Goal: Navigation & Orientation: Understand site structure

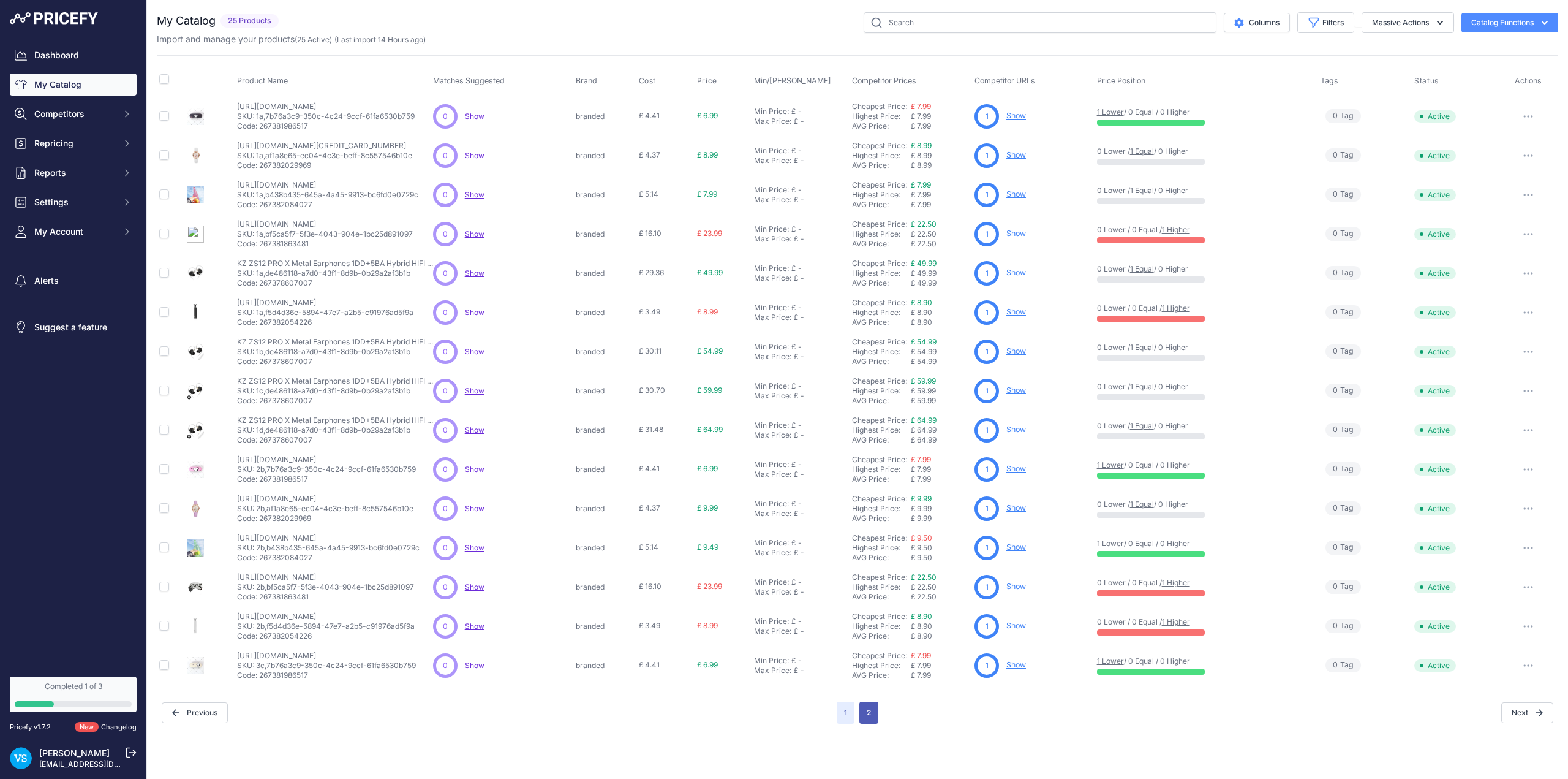
click at [873, 711] on button "2" at bounding box center [869, 713] width 19 height 22
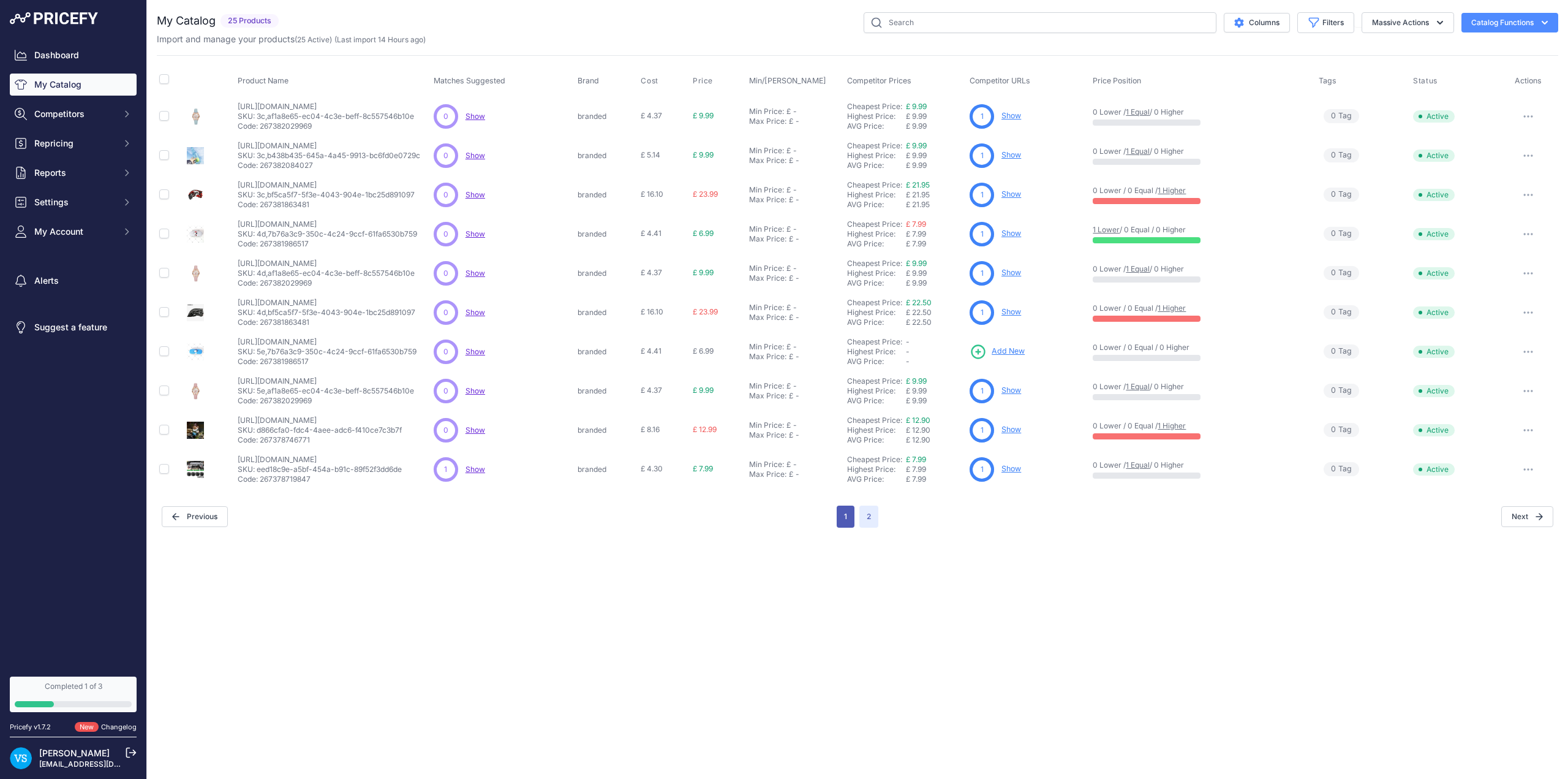
click at [845, 519] on button "1" at bounding box center [845, 517] width 18 height 22
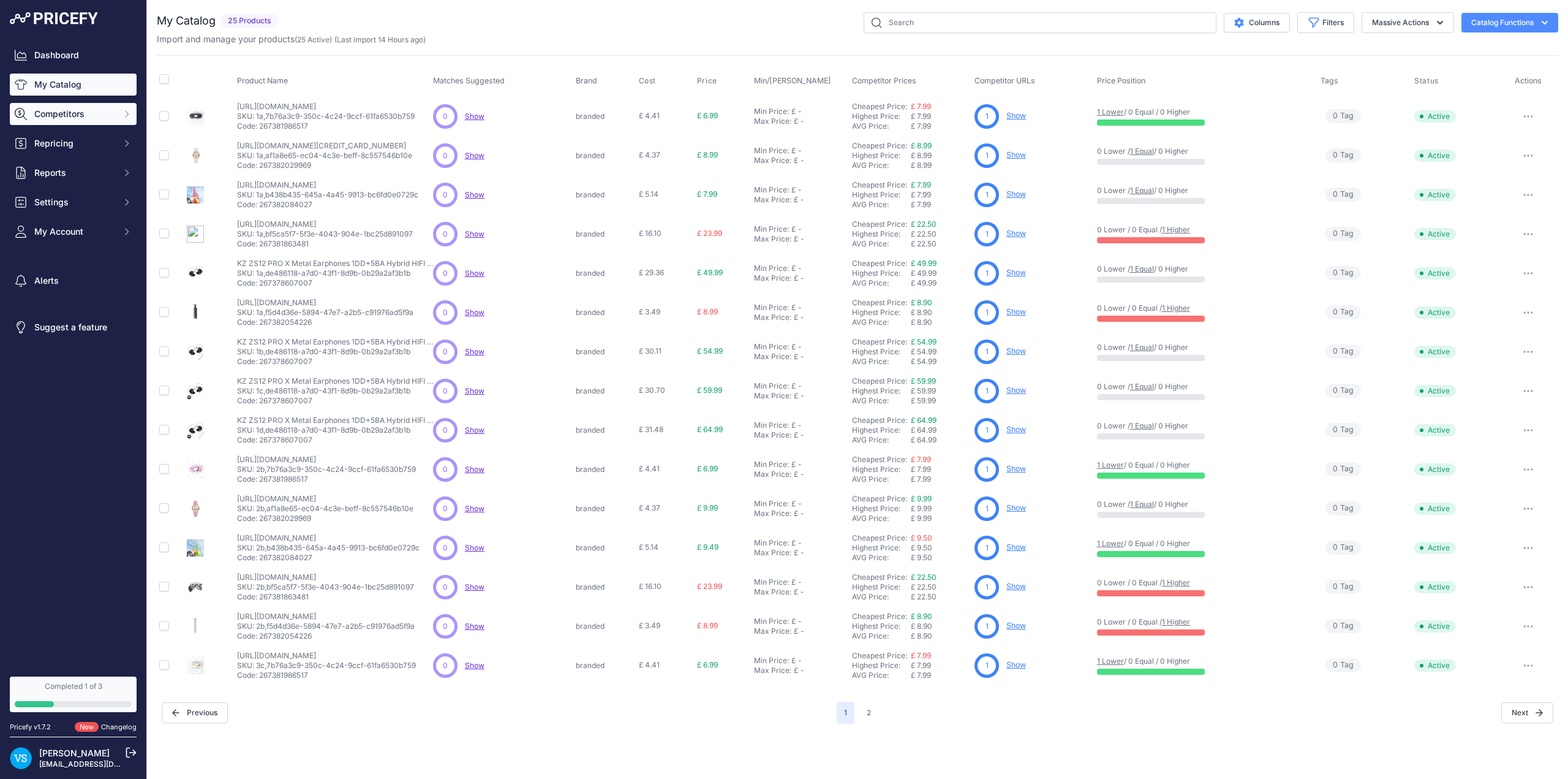
click at [63, 116] on span "Competitors" at bounding box center [74, 114] width 80 height 12
click at [59, 157] on link "Monitored URLs" at bounding box center [74, 159] width 127 height 21
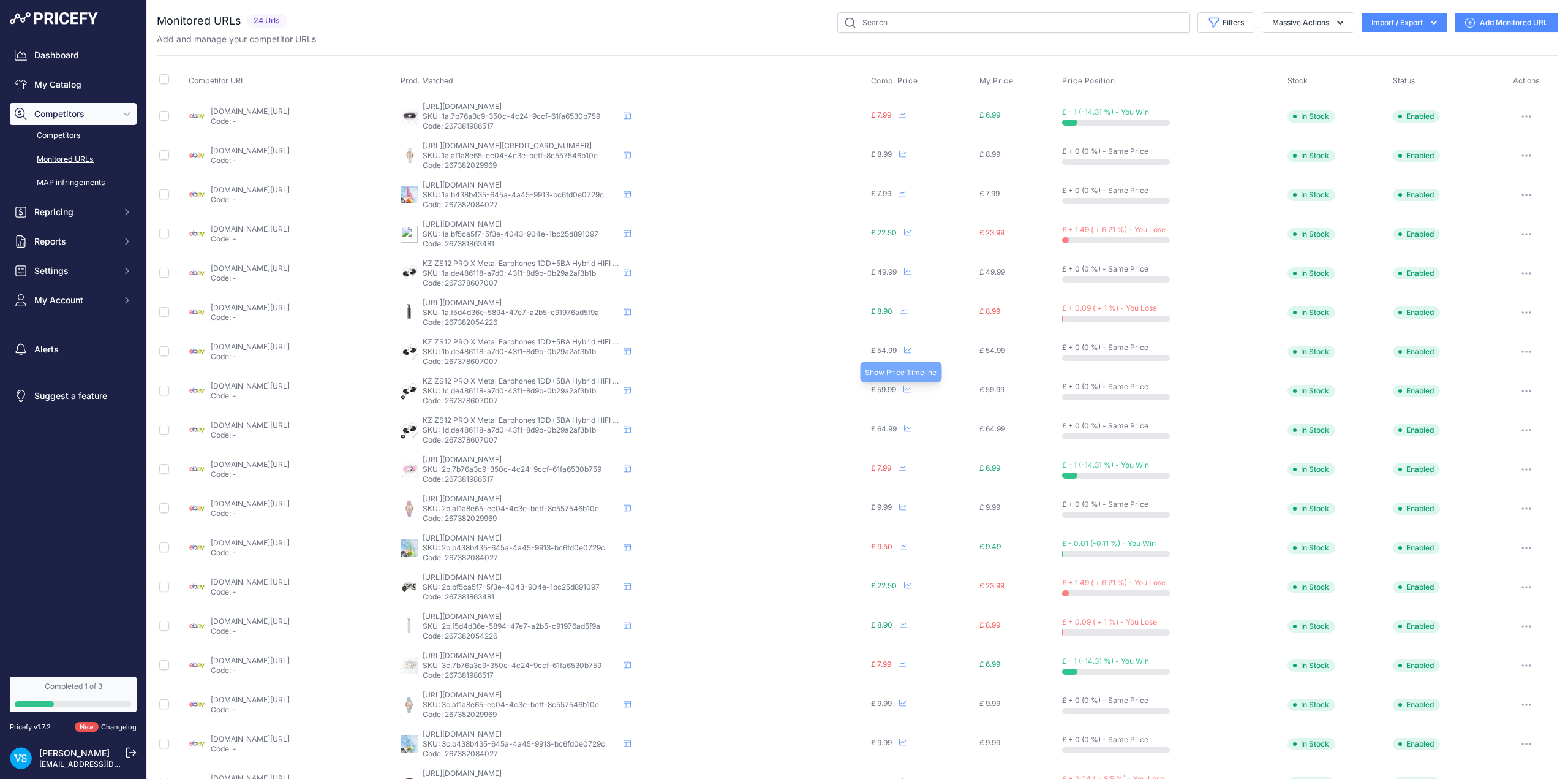
drag, startPoint x: 946, startPoint y: 390, endPoint x: 249, endPoint y: 392, distance: 697.0
click at [249, 392] on p "Code: -" at bounding box center [249, 396] width 79 height 10
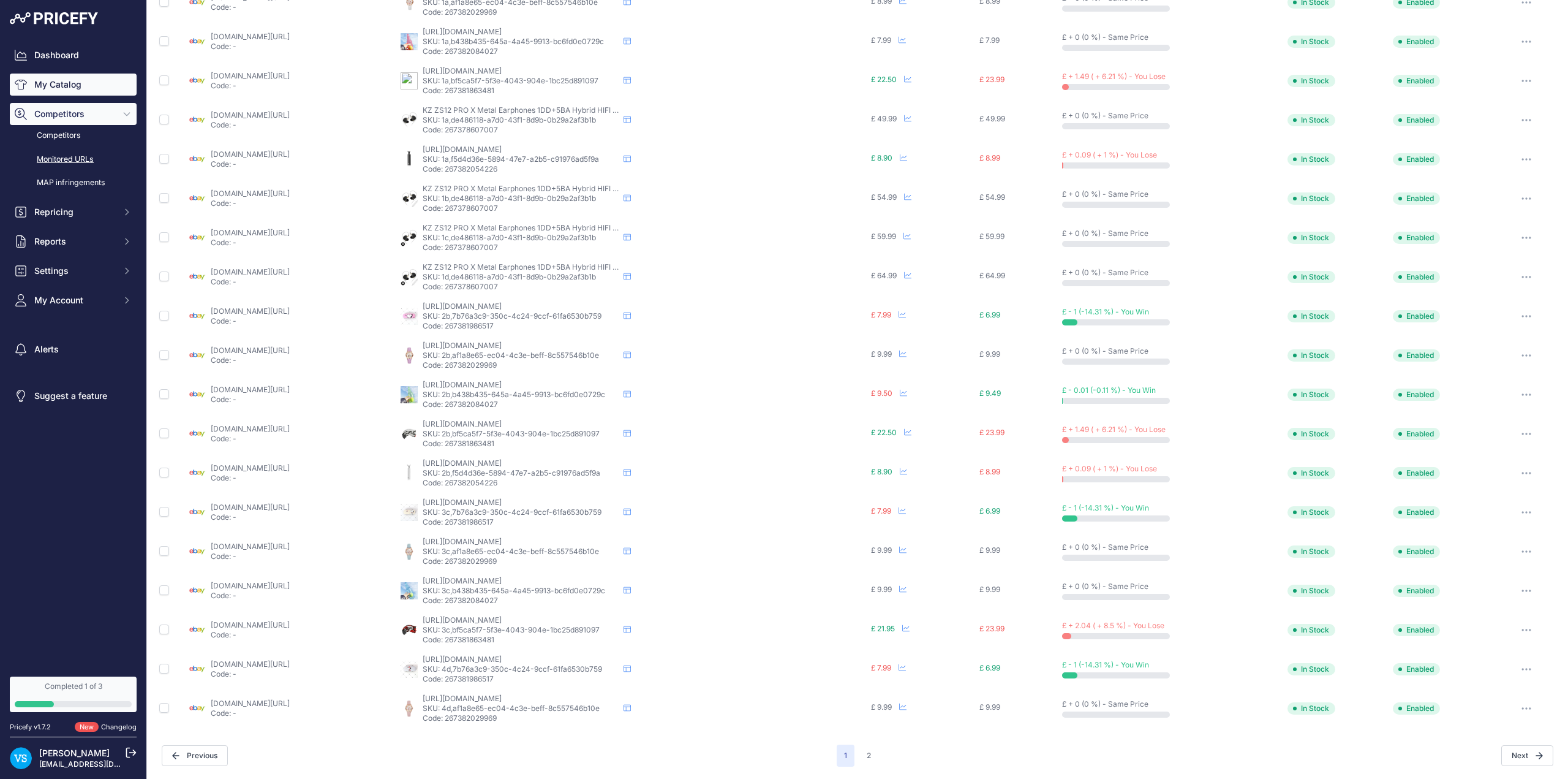
click at [65, 83] on link "My Catalog" at bounding box center [74, 85] width 127 height 22
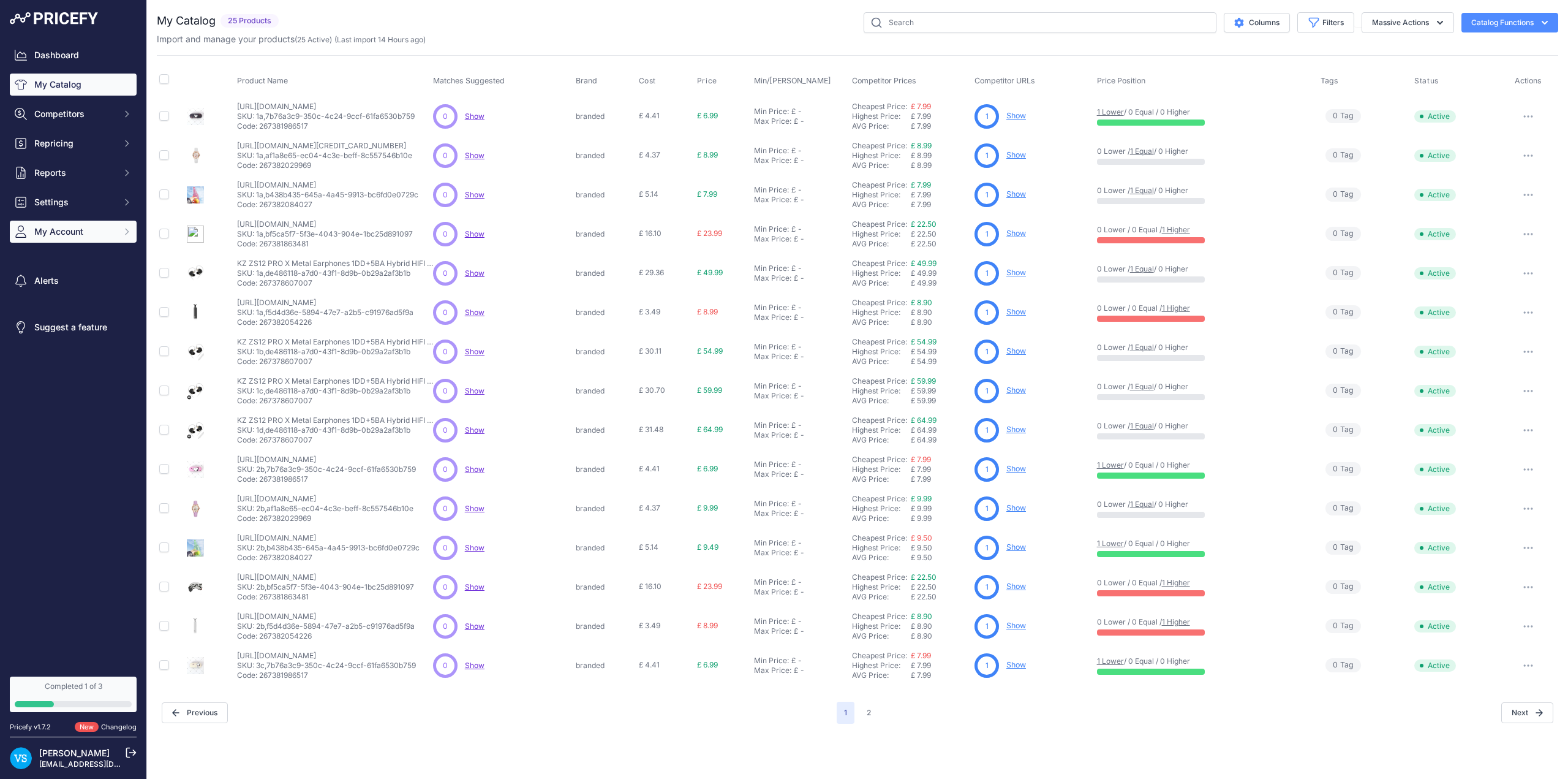
click at [72, 232] on span "My Account" at bounding box center [74, 232] width 80 height 12
click at [52, 254] on link "Profile" at bounding box center [74, 253] width 127 height 21
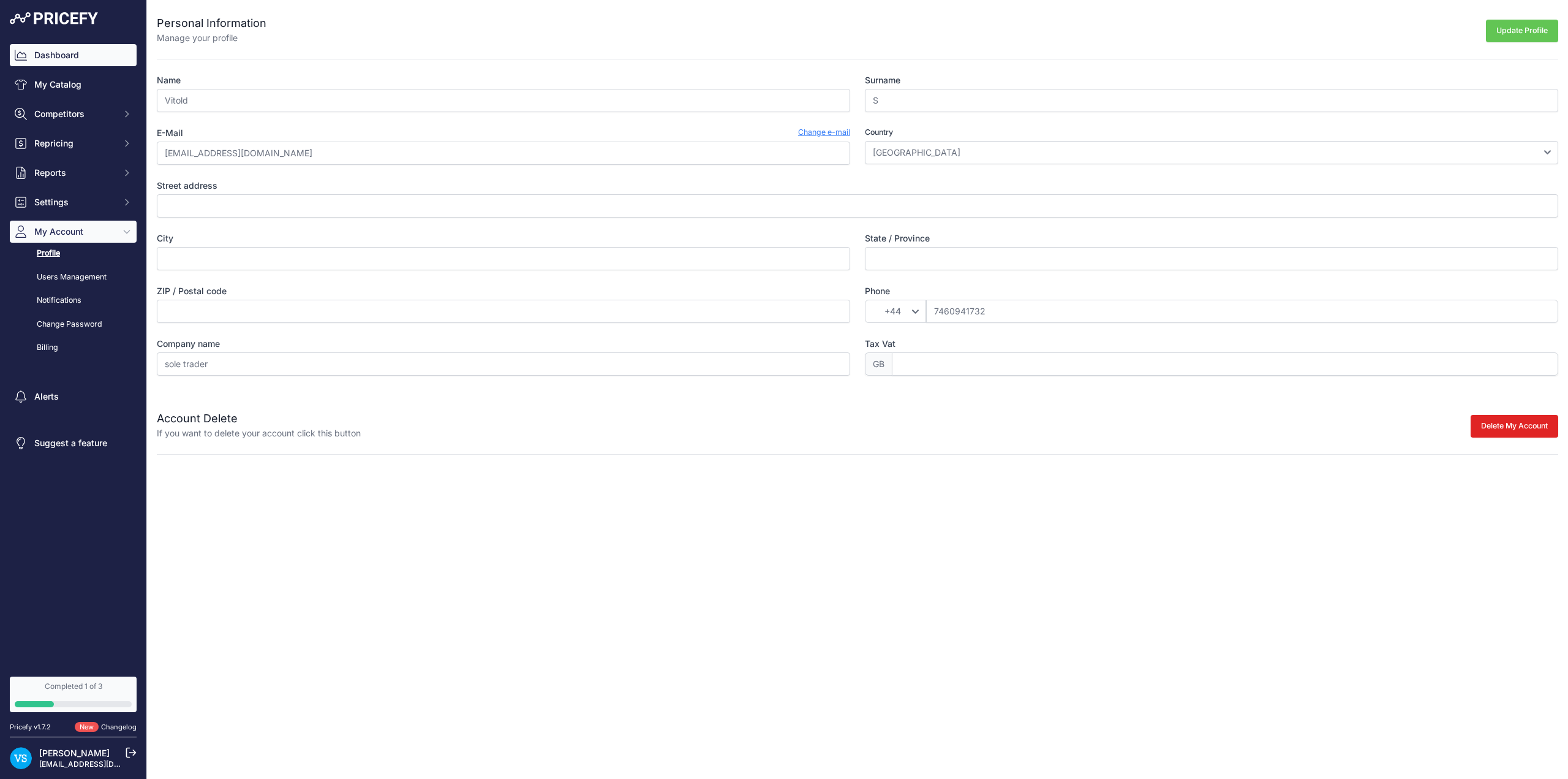
click at [63, 60] on link "Dashboard" at bounding box center [74, 55] width 127 height 22
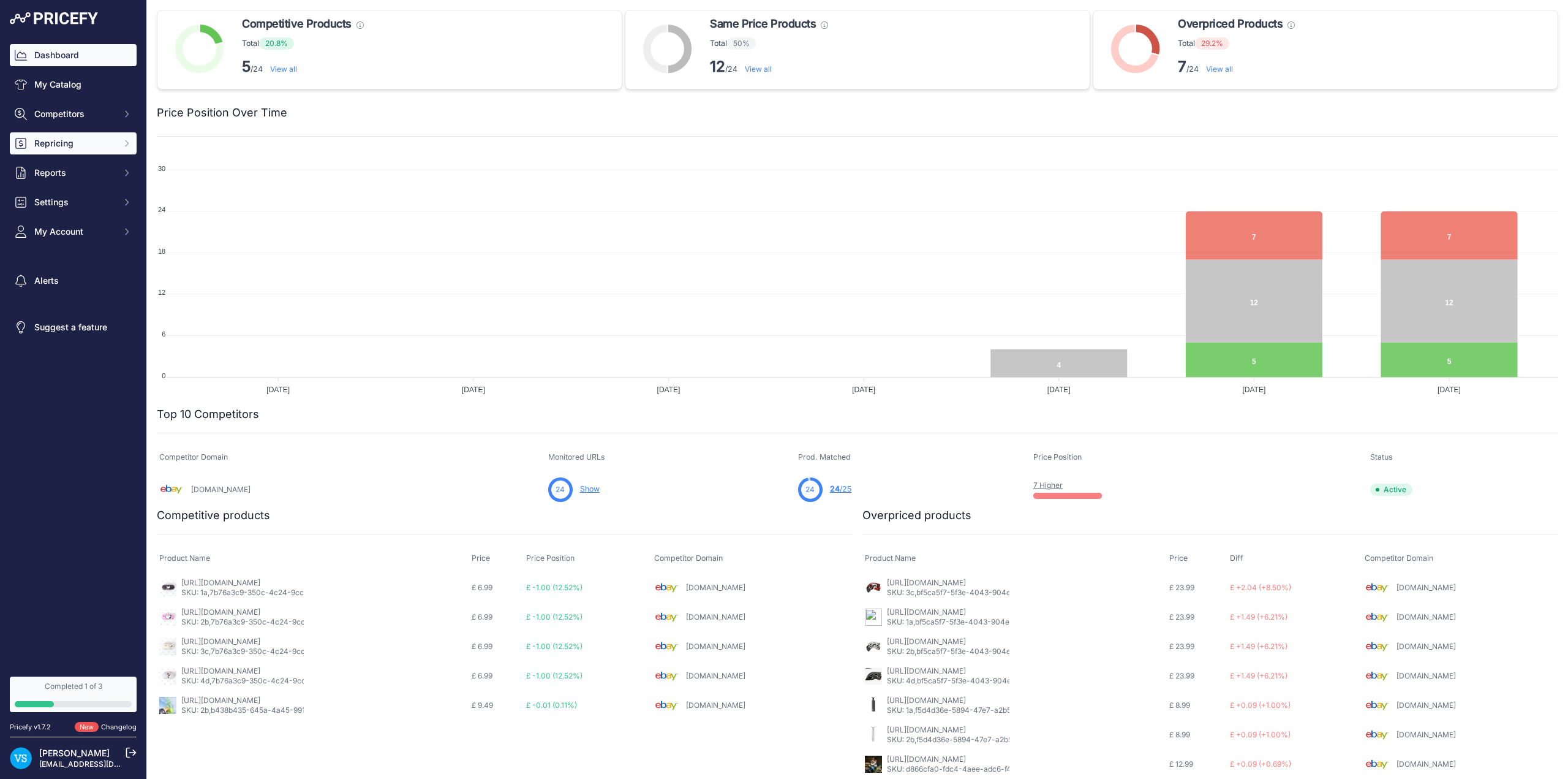
click at [63, 151] on button "Repricing" at bounding box center [74, 143] width 127 height 22
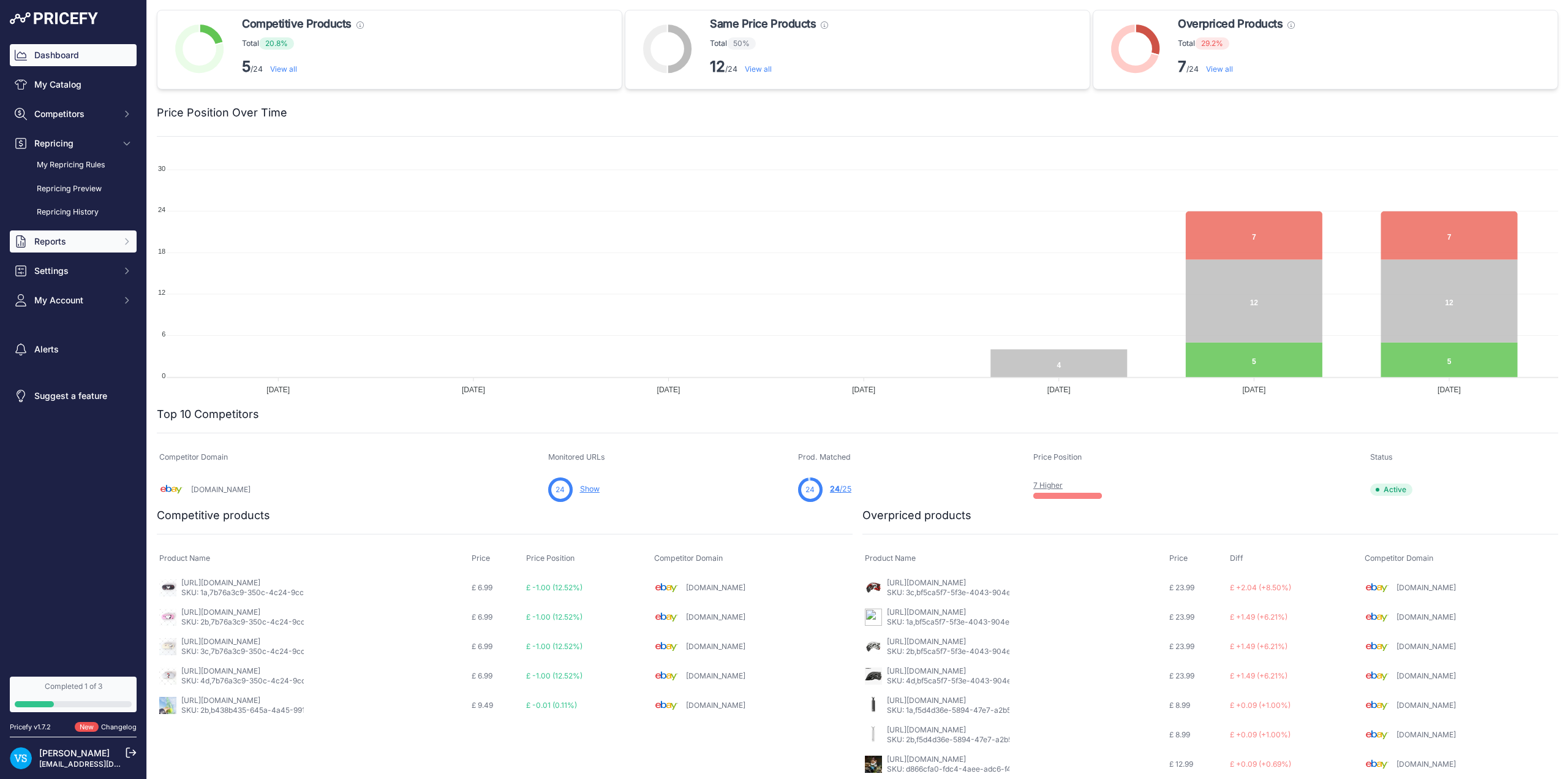
click at [63, 239] on span "Reports" at bounding box center [74, 241] width 80 height 12
click at [76, 315] on span "Settings" at bounding box center [74, 315] width 80 height 12
click at [63, 444] on link "API Keys" at bounding box center [74, 443] width 127 height 21
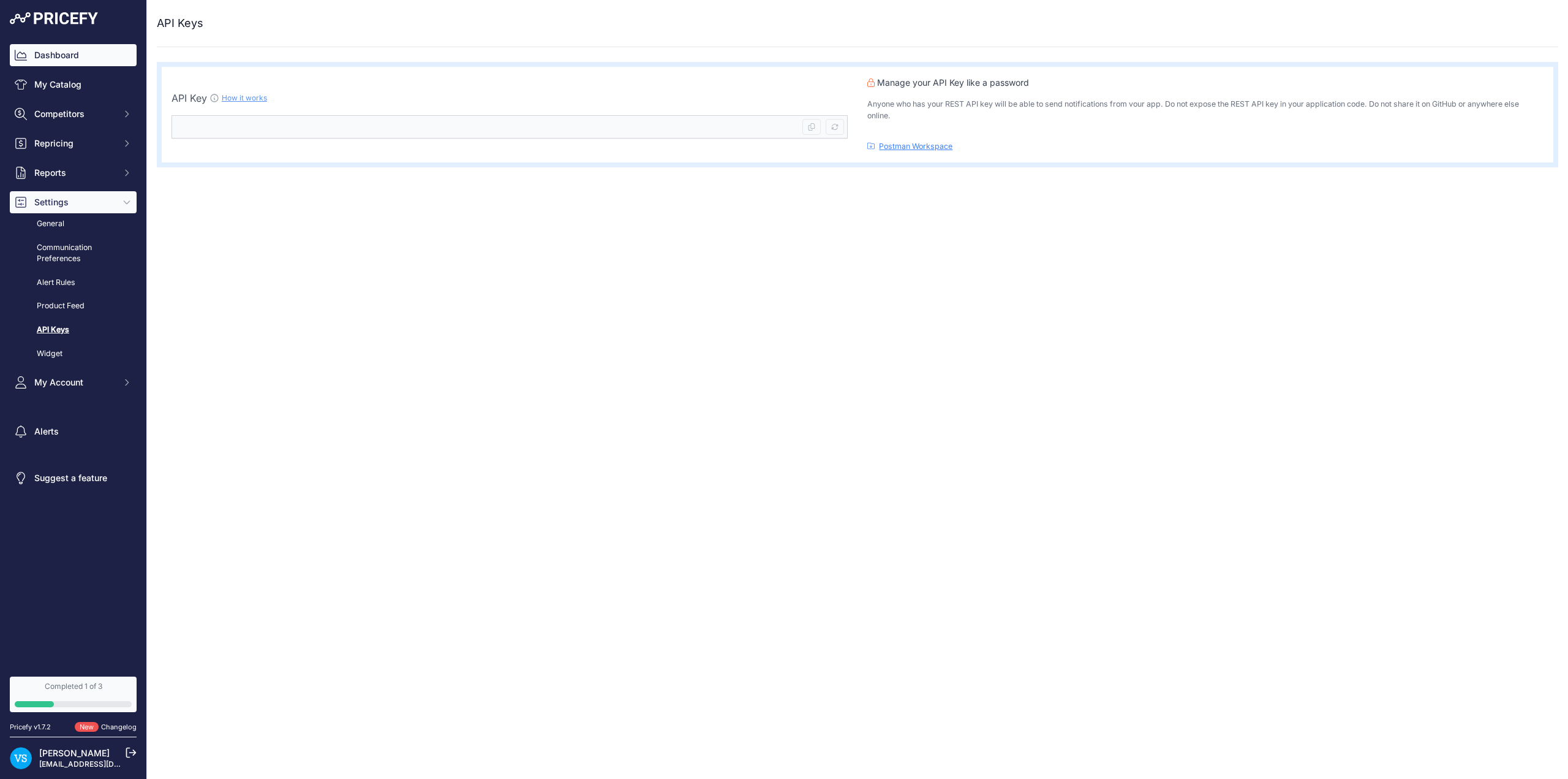
click at [61, 48] on link "Dashboard" at bounding box center [74, 55] width 127 height 22
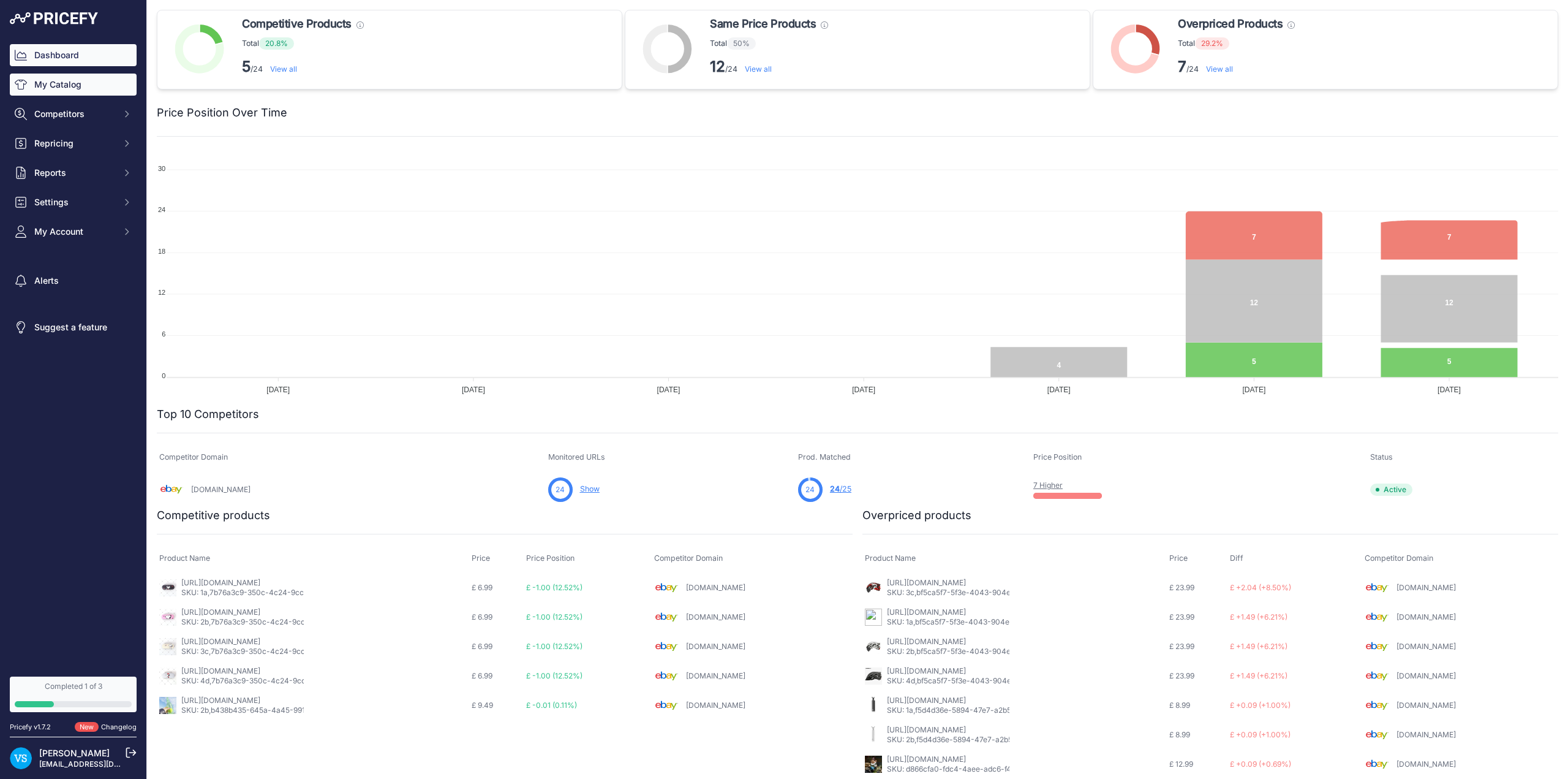
click at [59, 81] on link "My Catalog" at bounding box center [74, 85] width 127 height 22
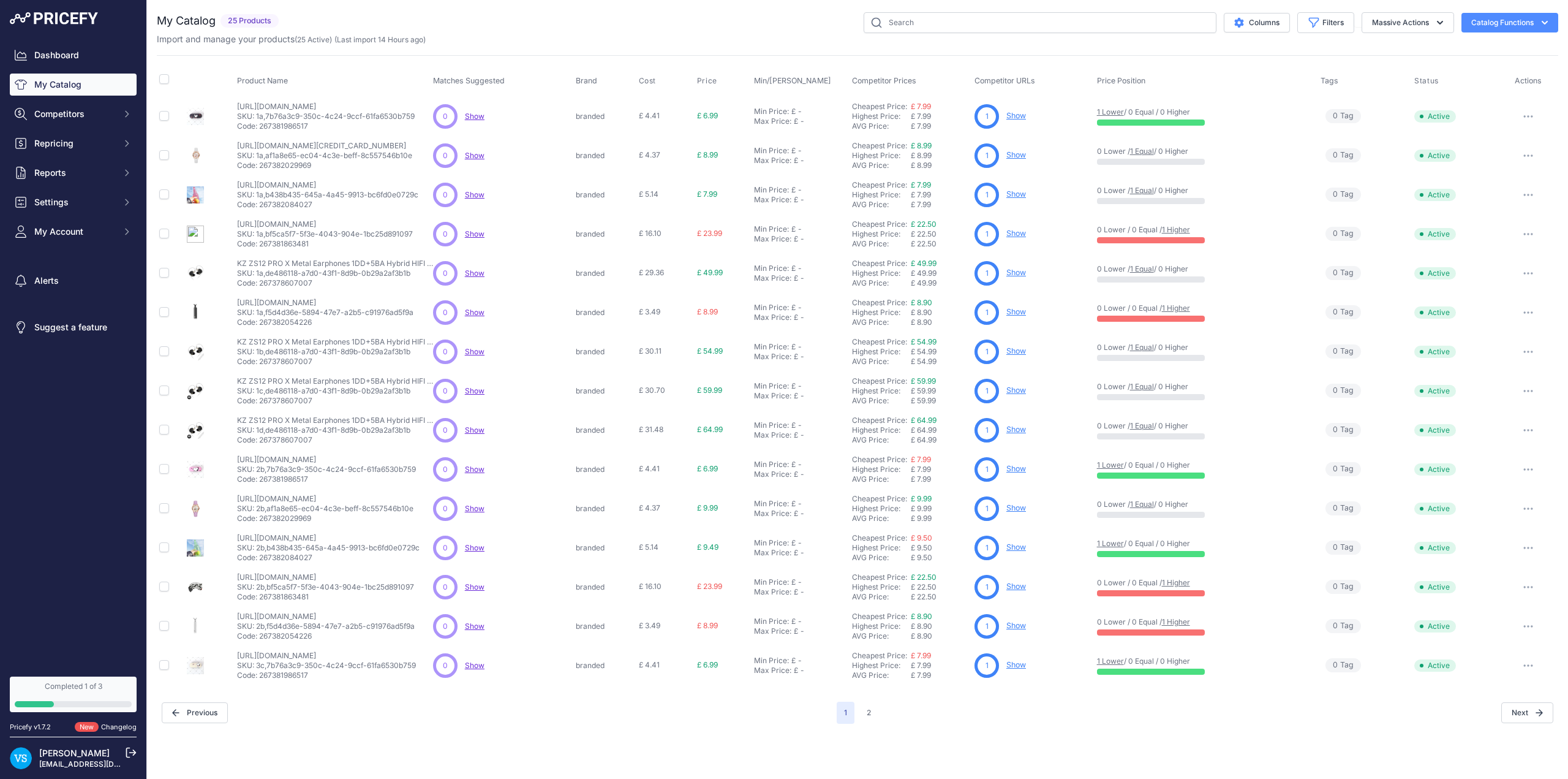
click at [1542, 24] on icon "button" at bounding box center [1544, 23] width 12 height 12
click at [1444, 23] on icon "button" at bounding box center [1440, 23] width 12 height 12
click at [1320, 26] on button "Filters" at bounding box center [1325, 22] width 57 height 21
click at [564, 32] on div "Columns Filters Status All Status Only Enabled Only Disabled" at bounding box center [921, 22] width 1275 height 21
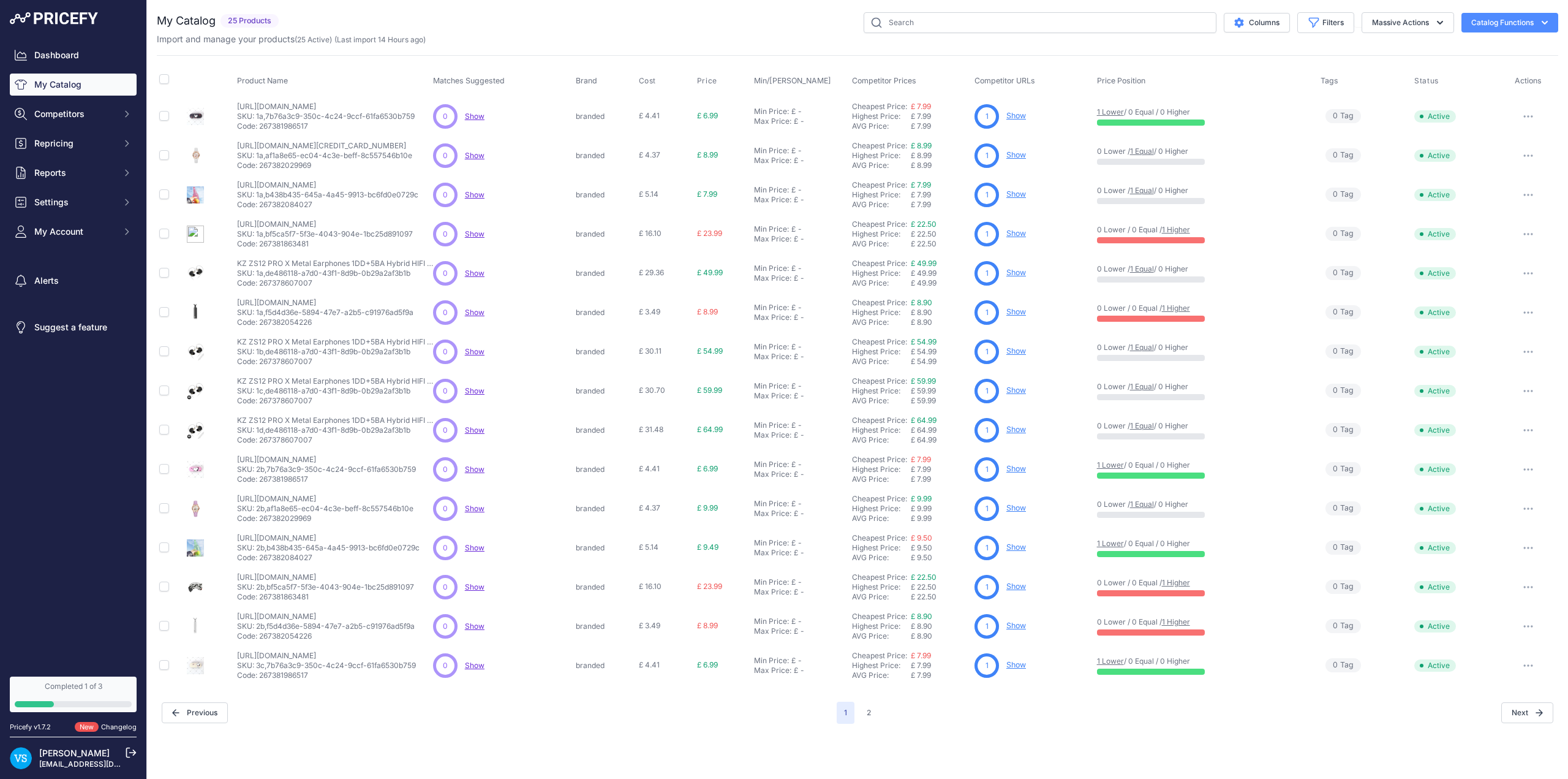
click at [86, 688] on div "Completed 1 of 3" at bounding box center [73, 687] width 117 height 10
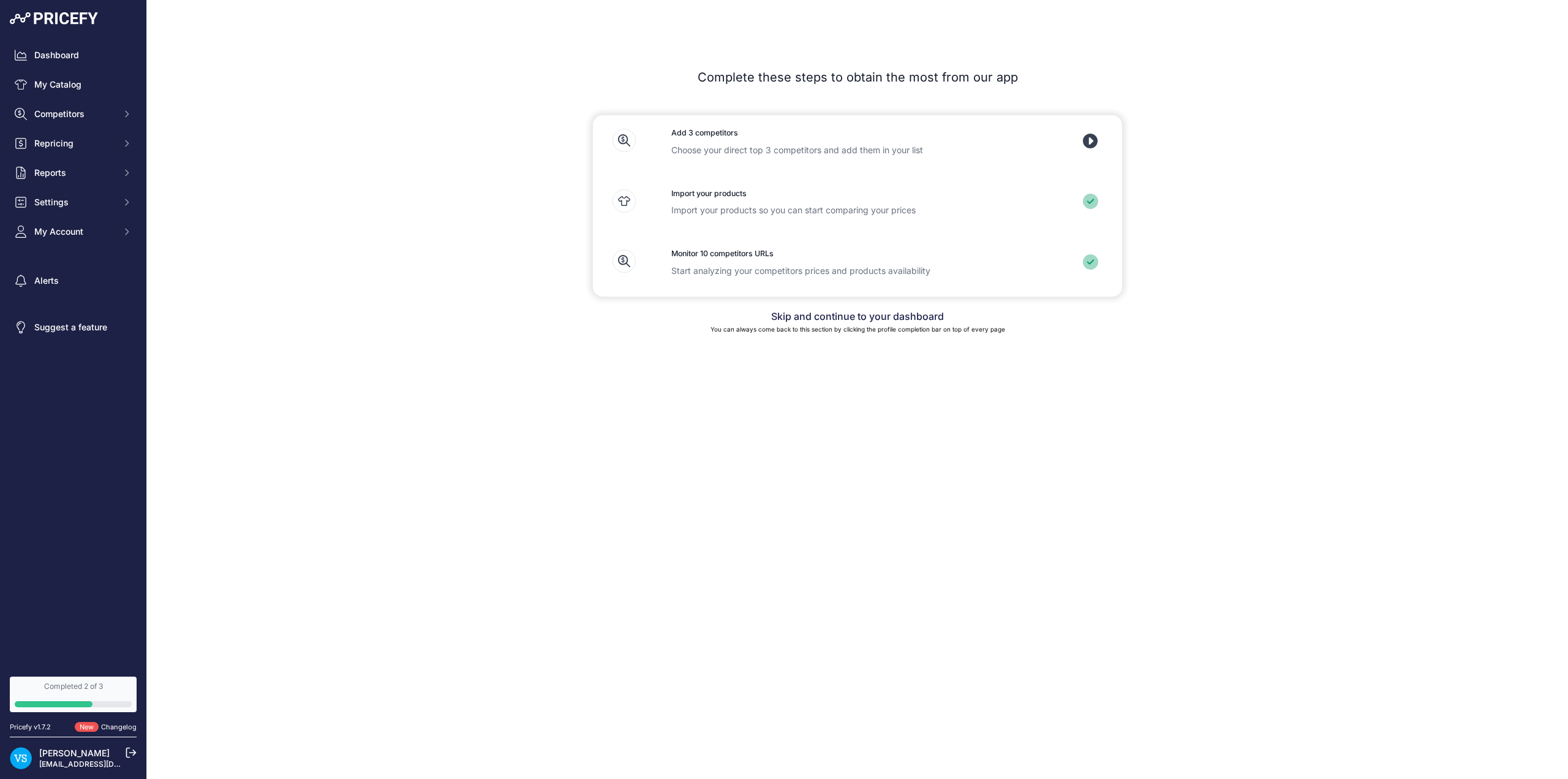
click at [77, 758] on p "[PERSON_NAME]" at bounding box center [75, 753] width 74 height 12
click at [76, 762] on link "[EMAIL_ADDRESS][DOMAIN_NAME]" at bounding box center [102, 764] width 128 height 9
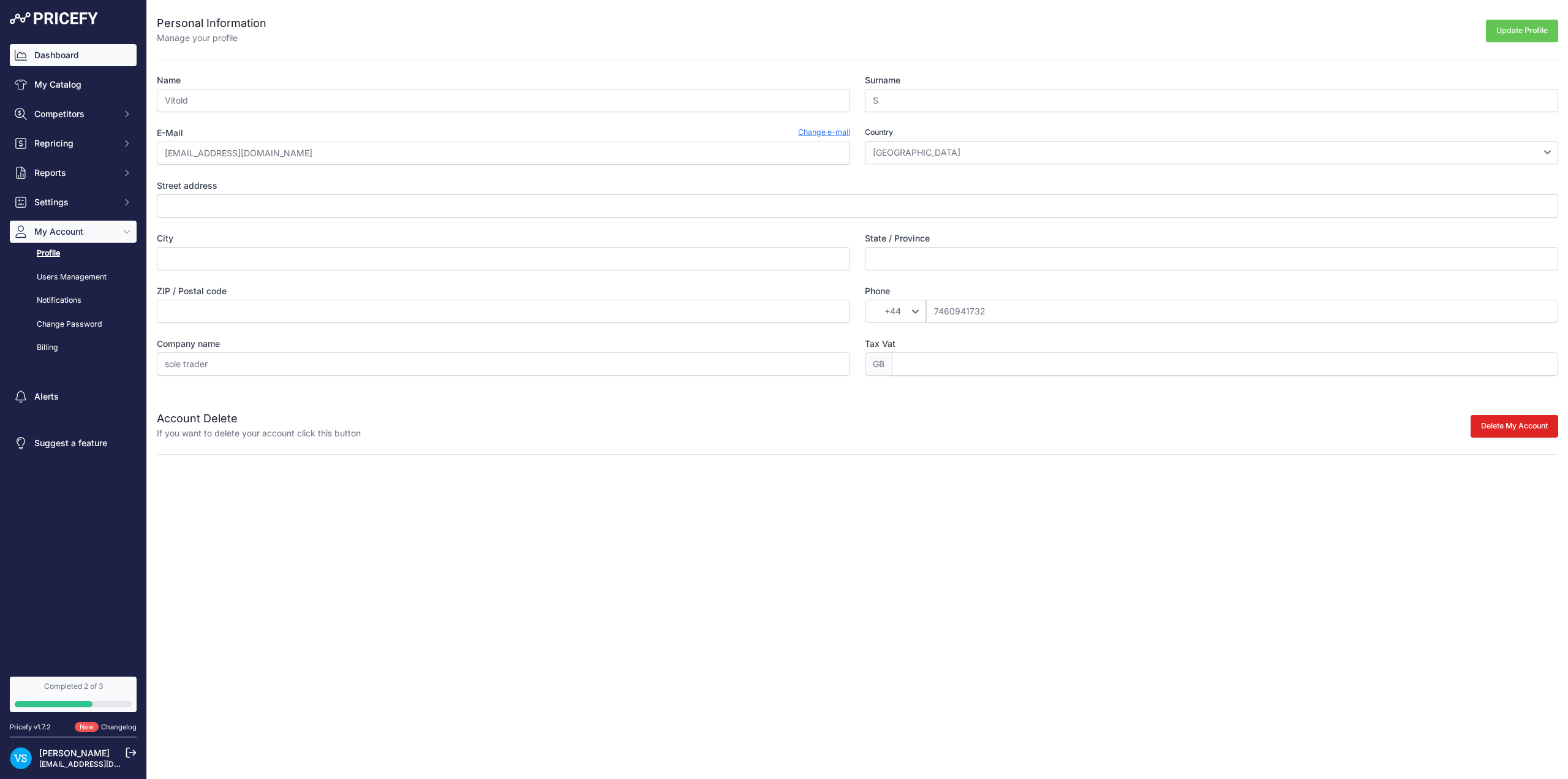
click at [72, 60] on link "Dashboard" at bounding box center [74, 55] width 127 height 22
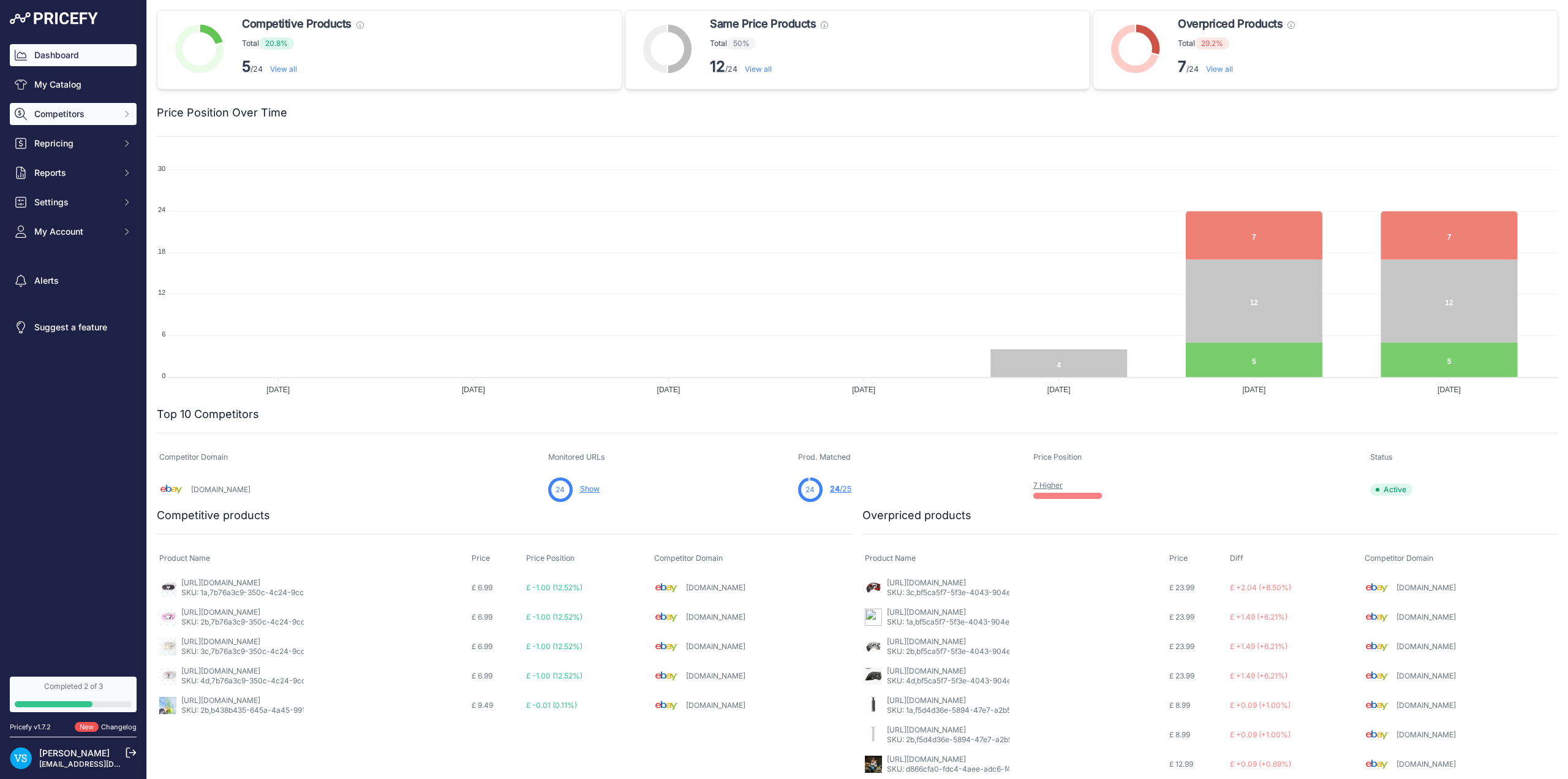
click at [99, 114] on span "Competitors" at bounding box center [74, 114] width 80 height 12
click at [61, 138] on link "Competitors" at bounding box center [74, 135] width 127 height 21
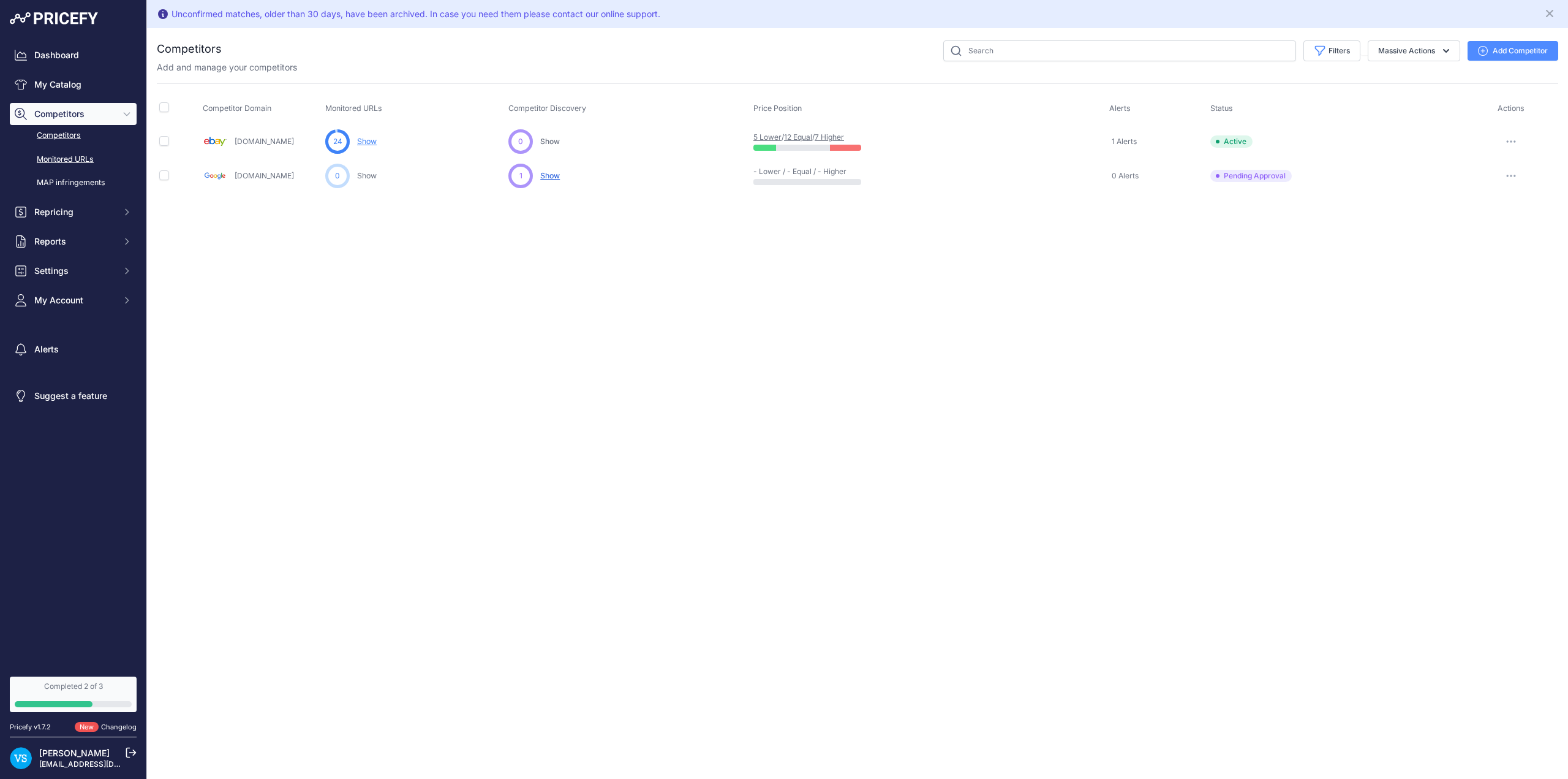
click at [71, 156] on link "Monitored URLs" at bounding box center [74, 159] width 127 height 21
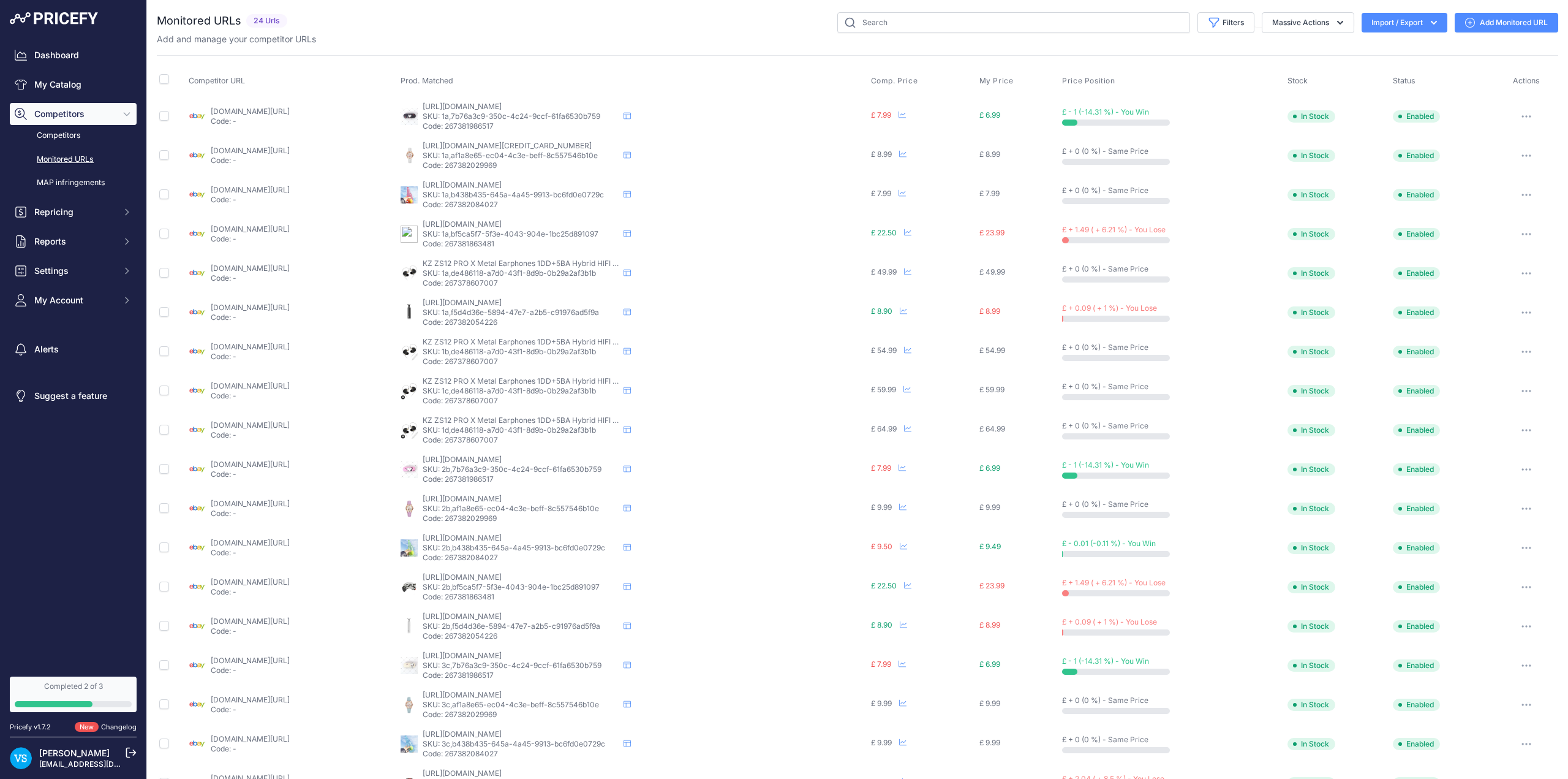
scroll to position [61, 0]
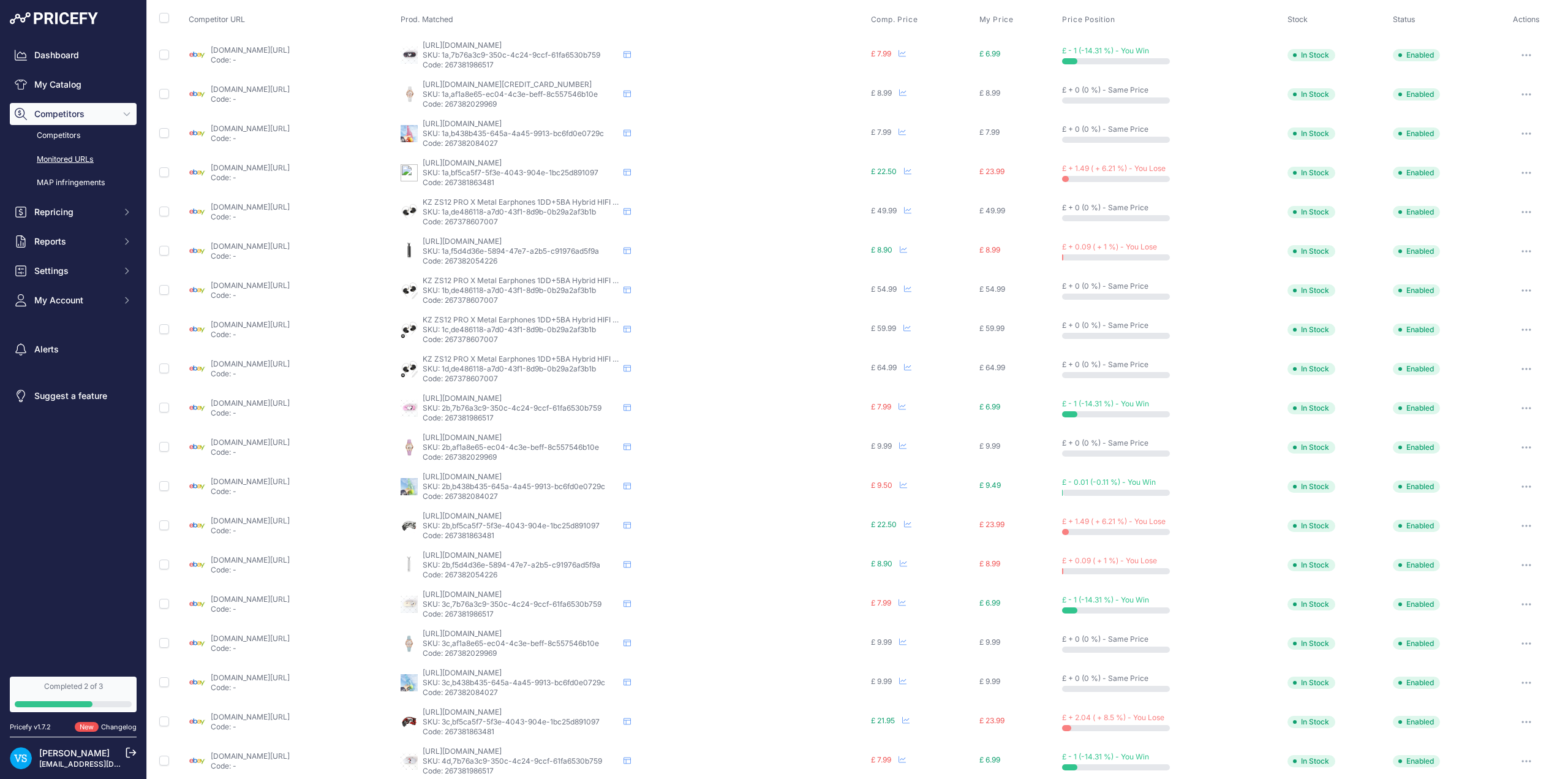
click at [275, 328] on link "ebay.co.uk/itm/226693270689?var=525868576036&prirule_jdsnikfkfjsd=9967" at bounding box center [249, 324] width 79 height 9
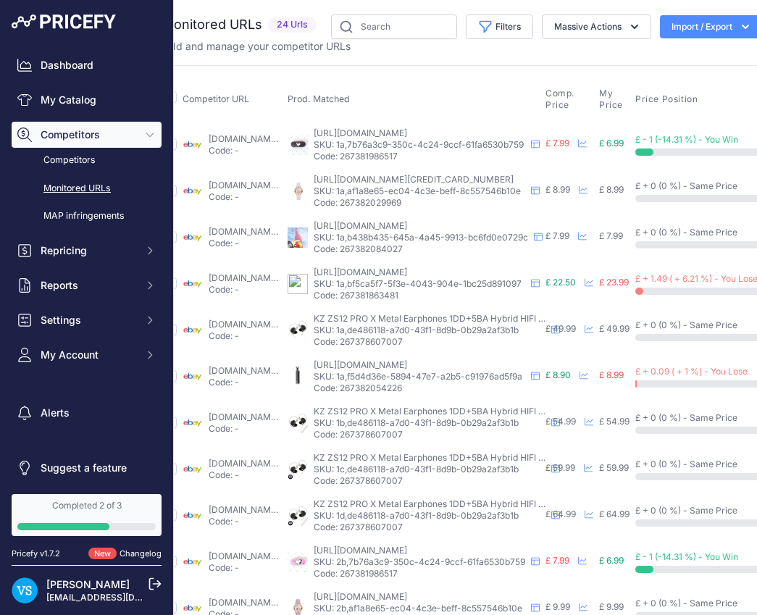
scroll to position [0, 115]
click at [80, 189] on link "Monitored URLs" at bounding box center [87, 188] width 150 height 25
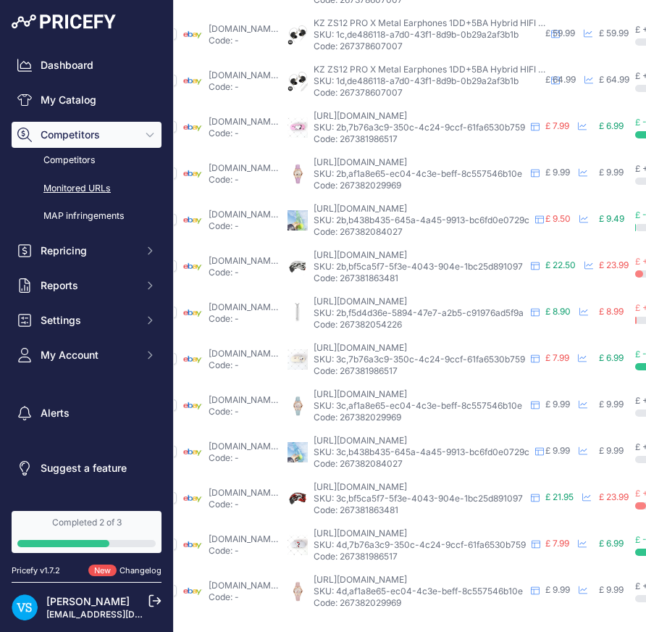
scroll to position [488, 115]
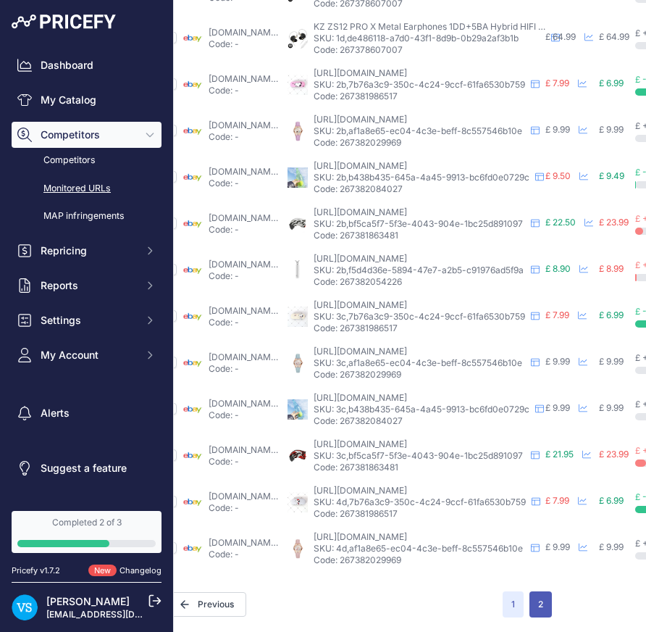
click at [530, 595] on button "2" at bounding box center [541, 604] width 22 height 26
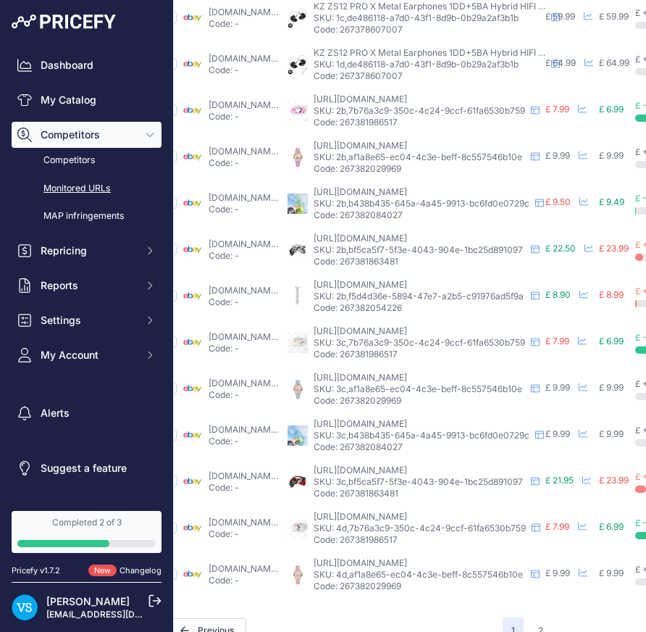
scroll to position [525, 115]
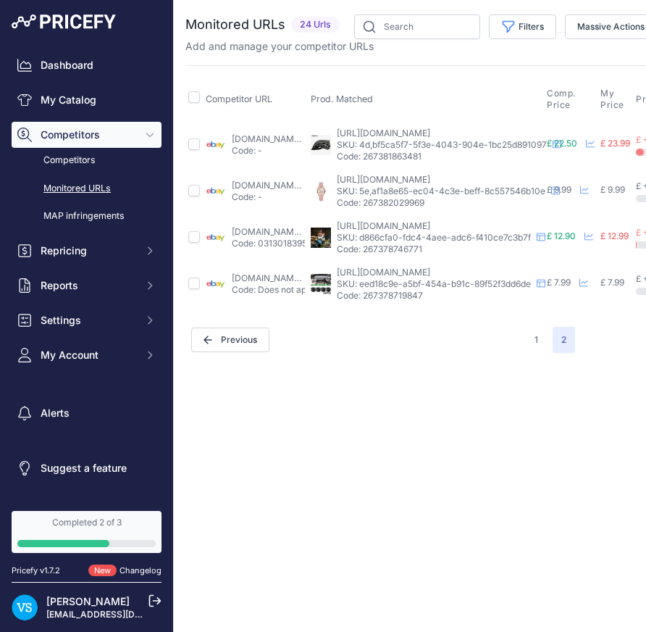
scroll to position [0, 85]
click at [525, 338] on button "1" at bounding box center [535, 340] width 21 height 26
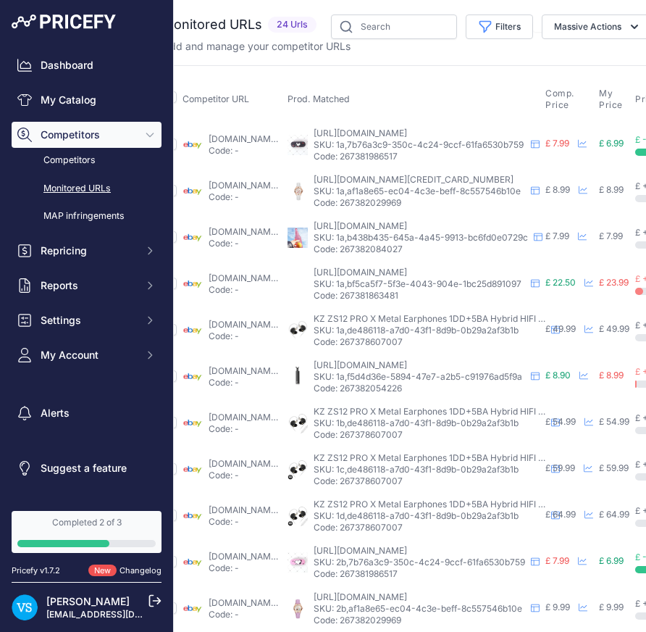
scroll to position [0, 49]
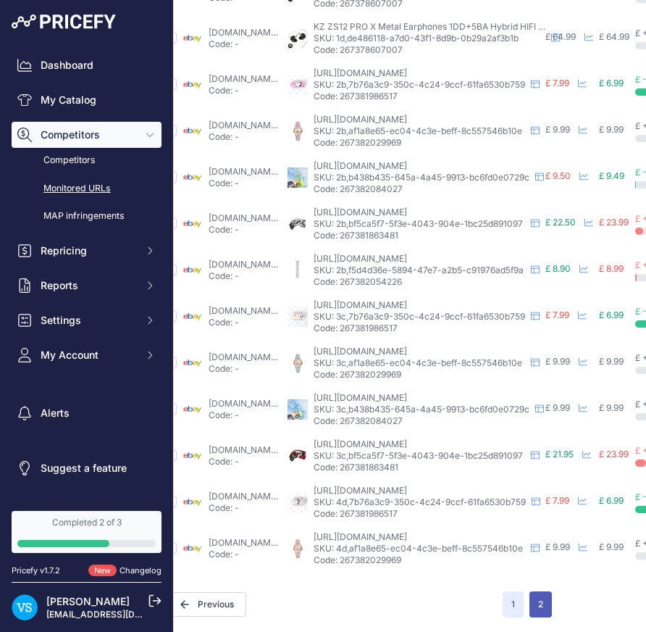
click at [530, 591] on button "2" at bounding box center [541, 604] width 22 height 26
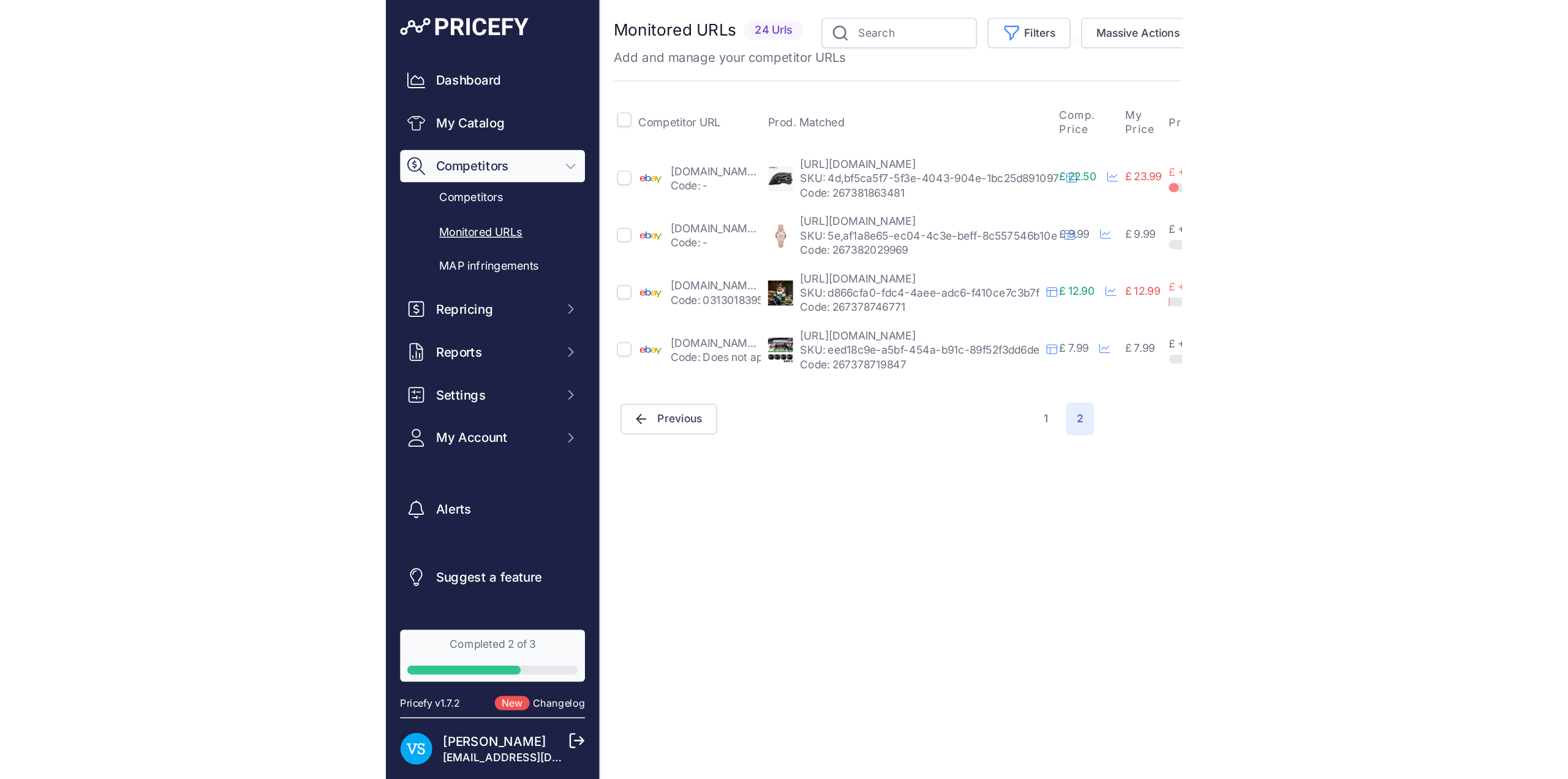
scroll to position [0, 29]
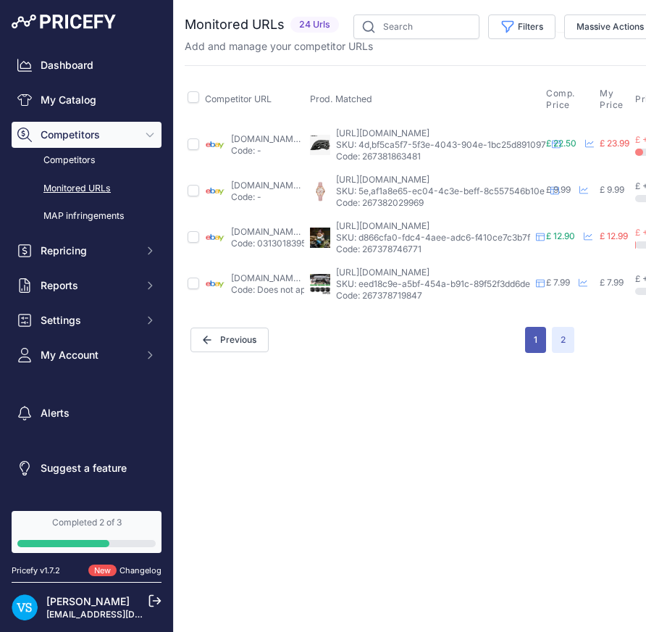
click at [525, 350] on button "1" at bounding box center [535, 340] width 21 height 26
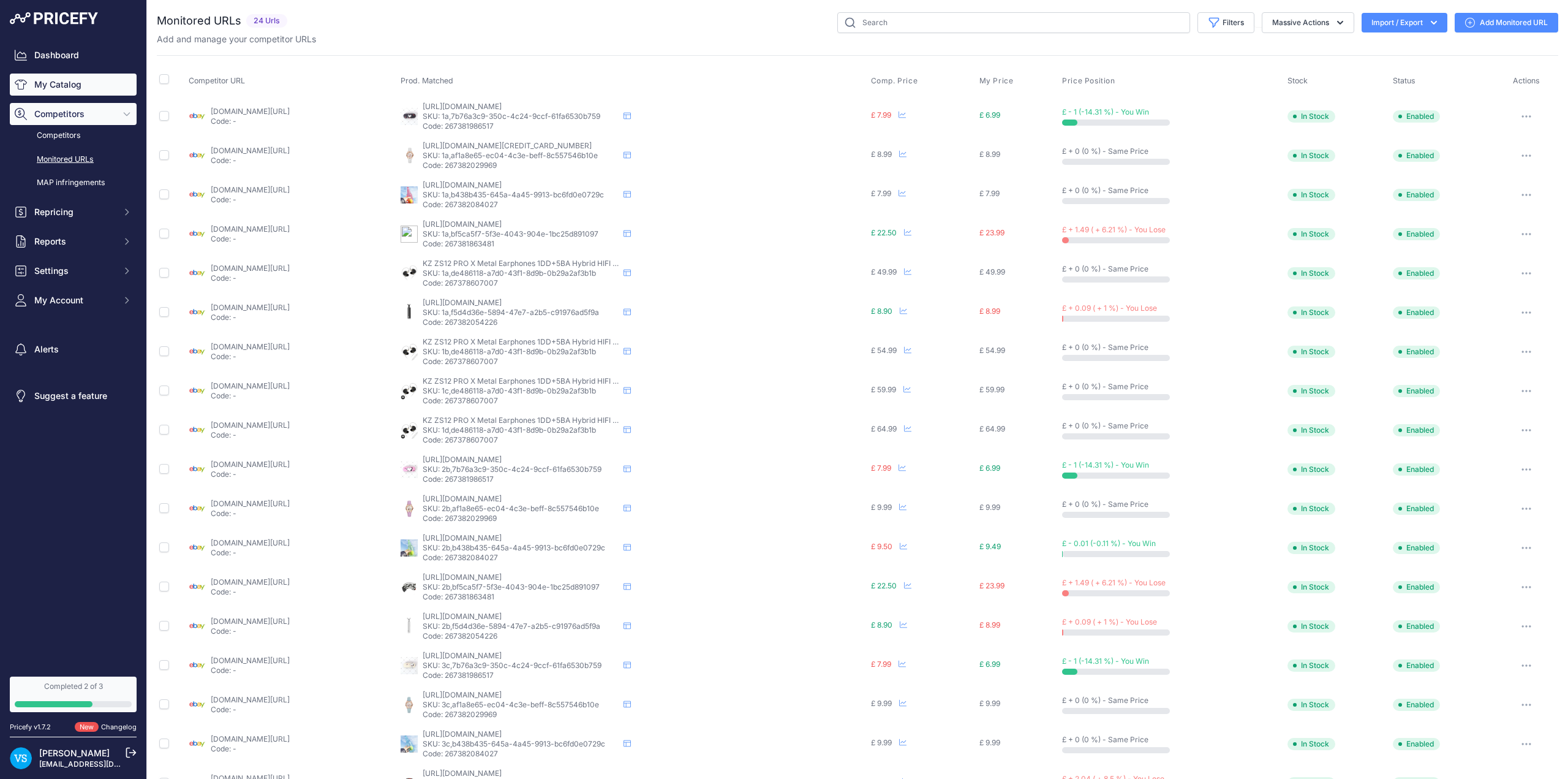
click at [49, 90] on link "My Catalog" at bounding box center [74, 85] width 127 height 22
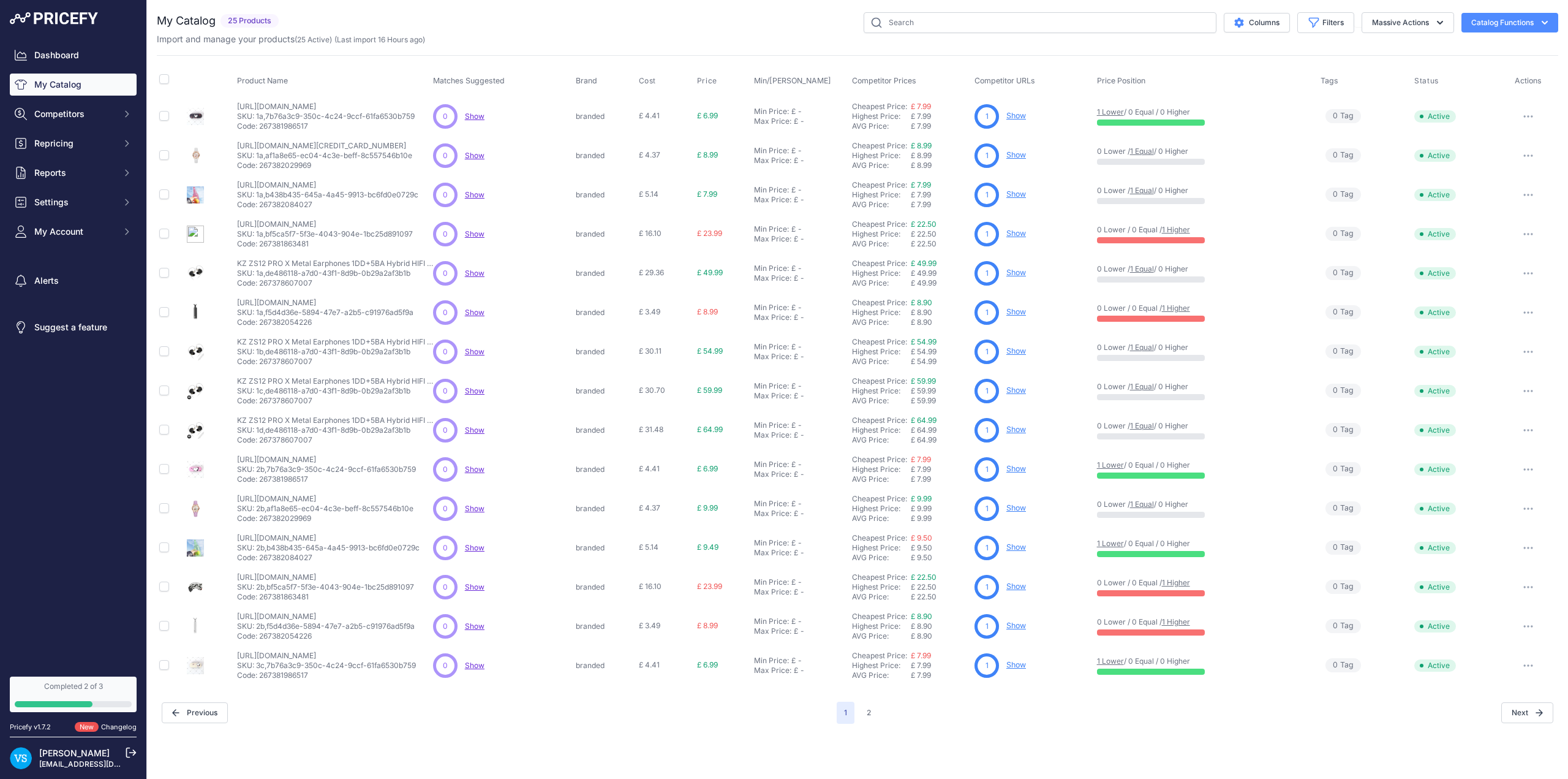
click at [1543, 21] on icon "button" at bounding box center [1544, 23] width 12 height 12
click at [1479, 91] on link "Batch Upload" at bounding box center [1488, 92] width 137 height 22
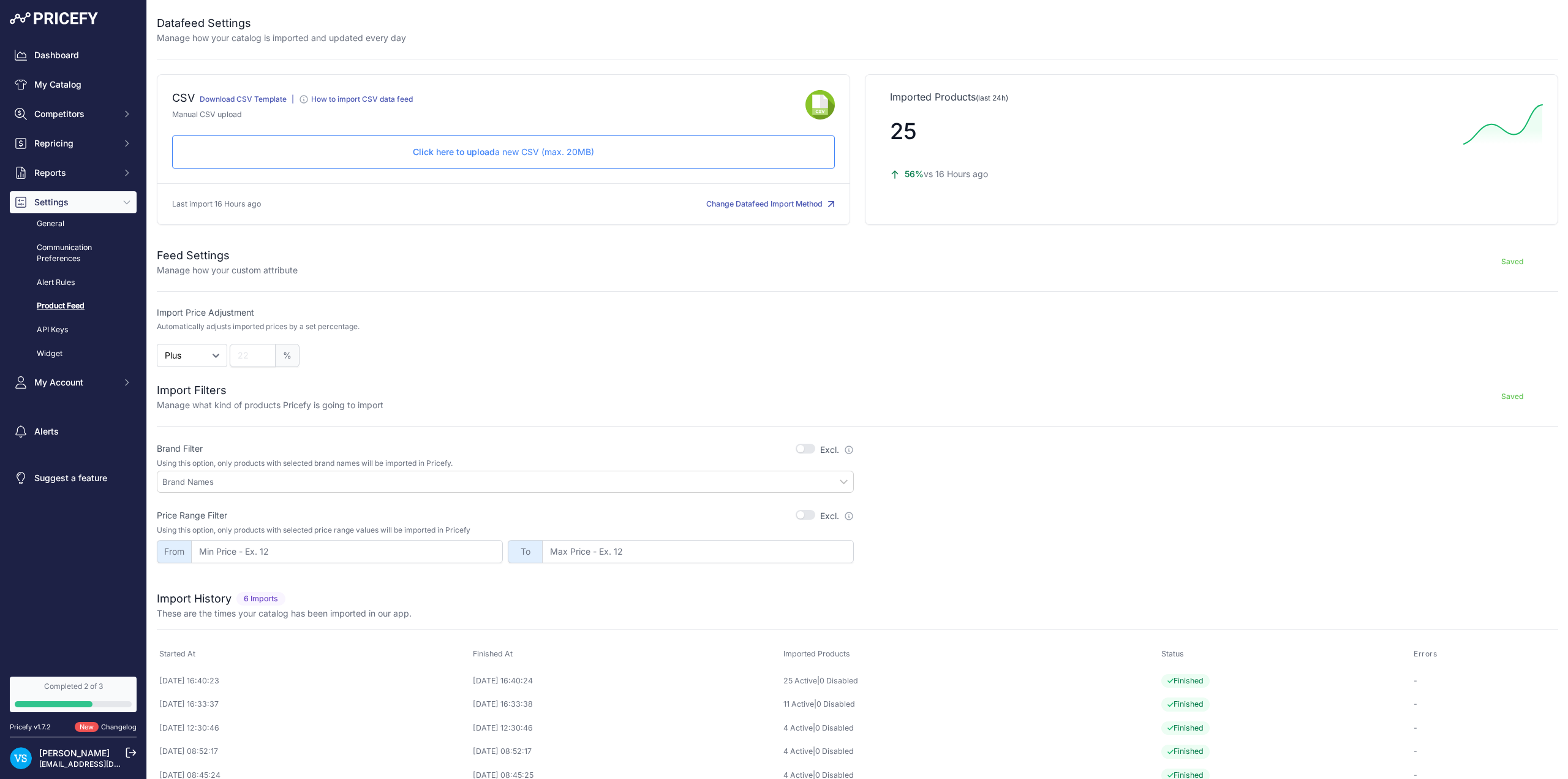
click at [525, 154] on p "Click here to upload a new CSV (max. 20MB)" at bounding box center [503, 151] width 642 height 12
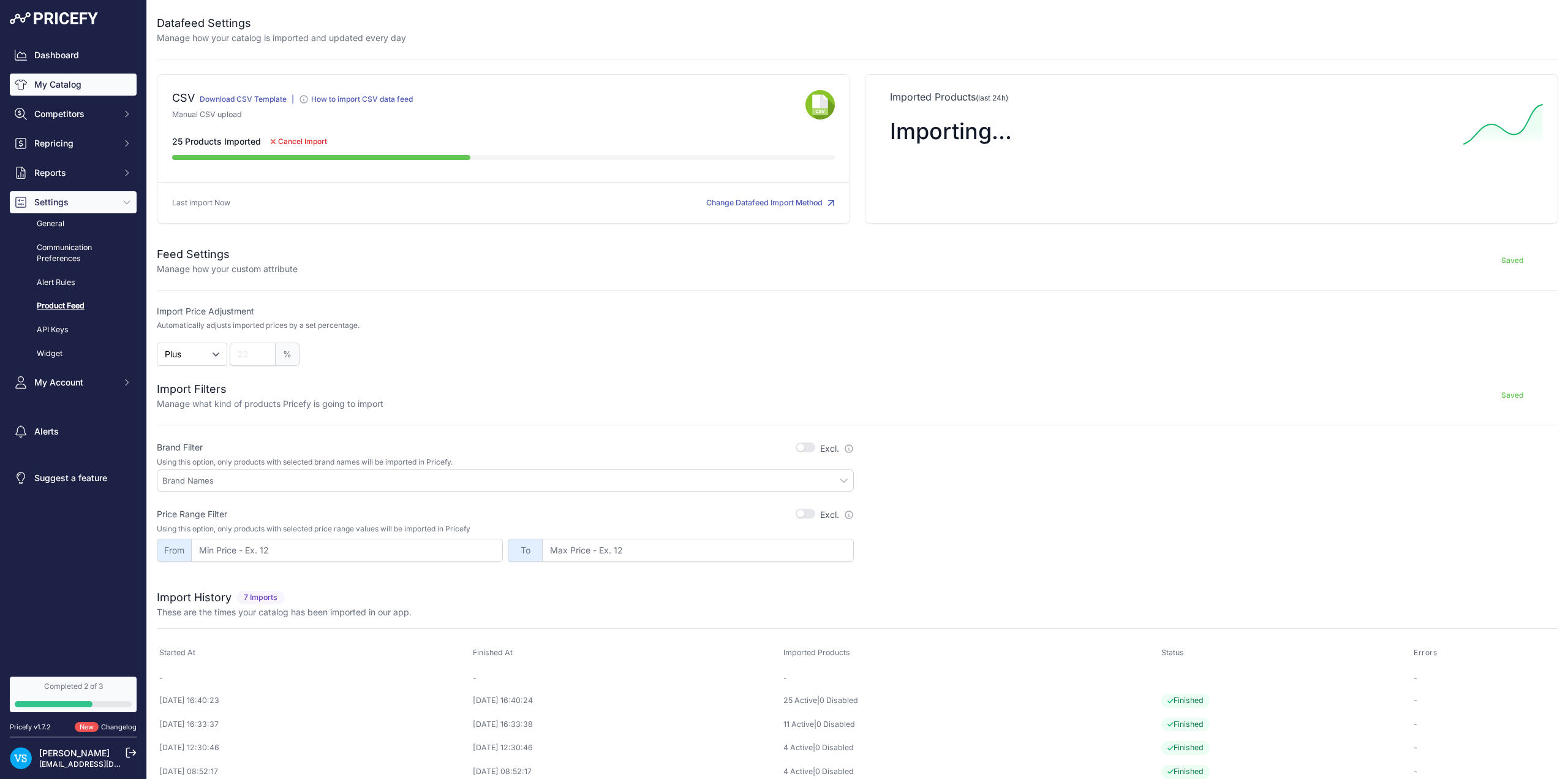
click at [52, 88] on link "My Catalog" at bounding box center [74, 85] width 127 height 22
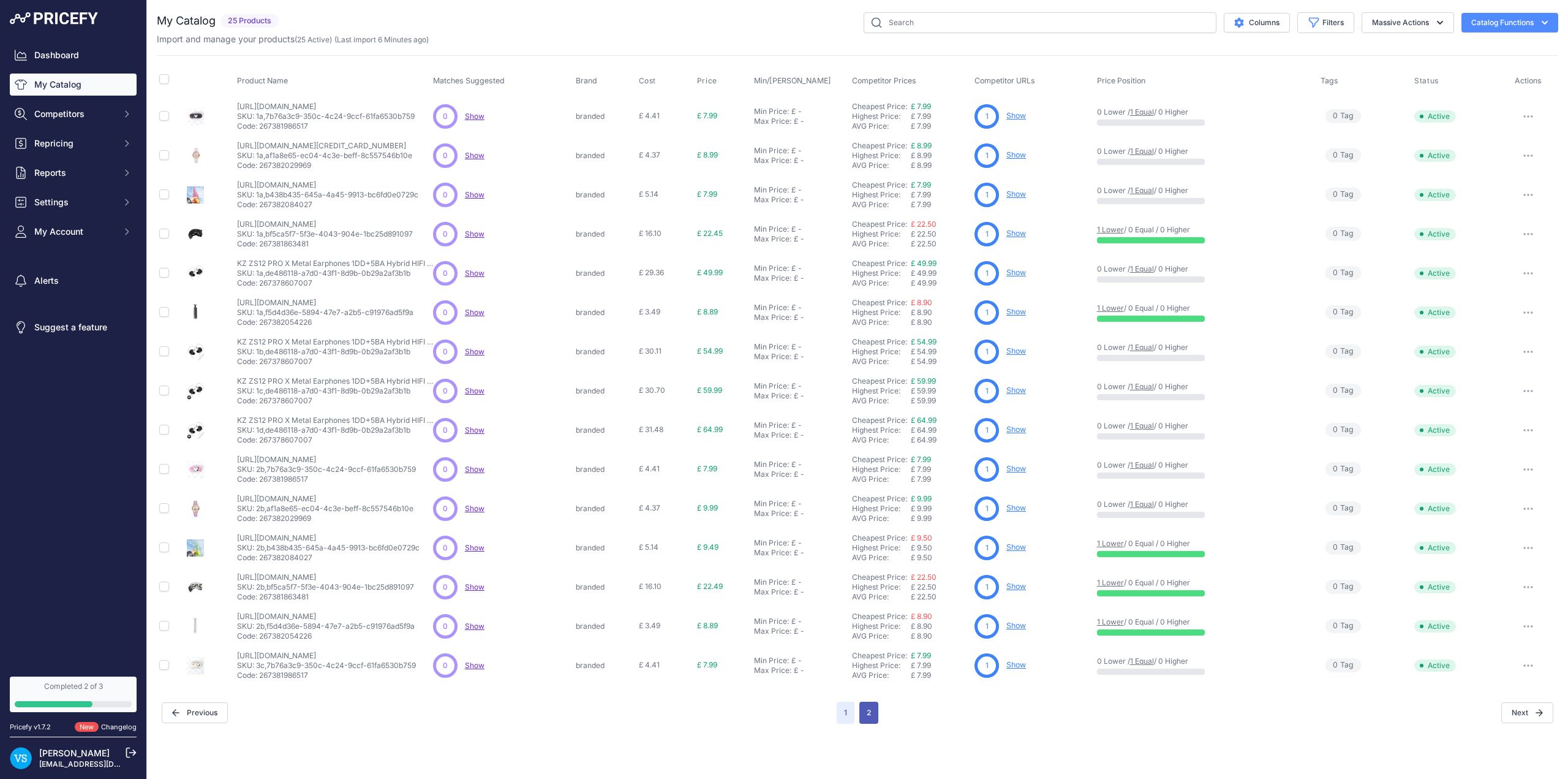
click at [866, 711] on button "2" at bounding box center [869, 713] width 19 height 22
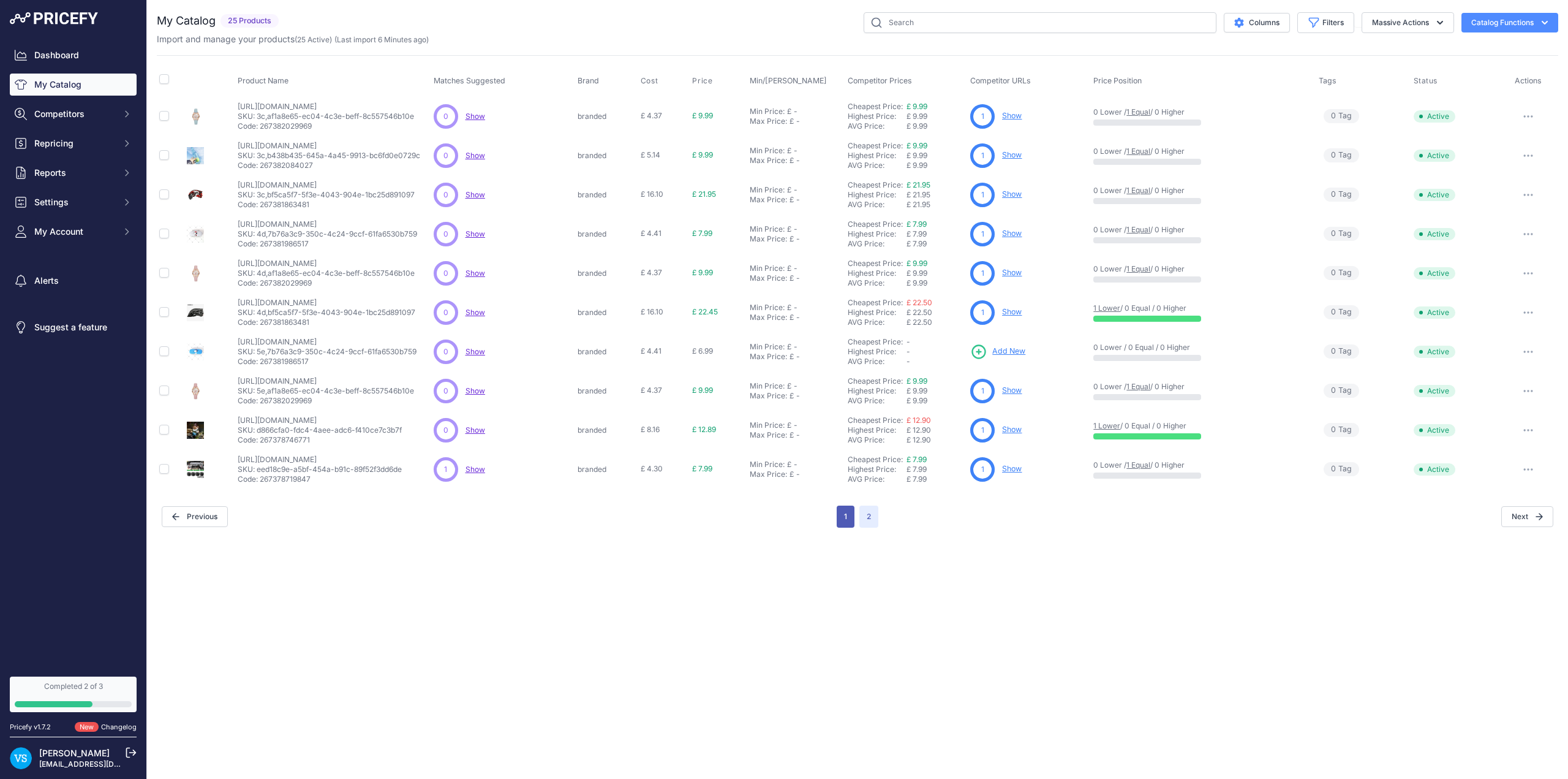
click at [845, 519] on button "1" at bounding box center [845, 517] width 18 height 22
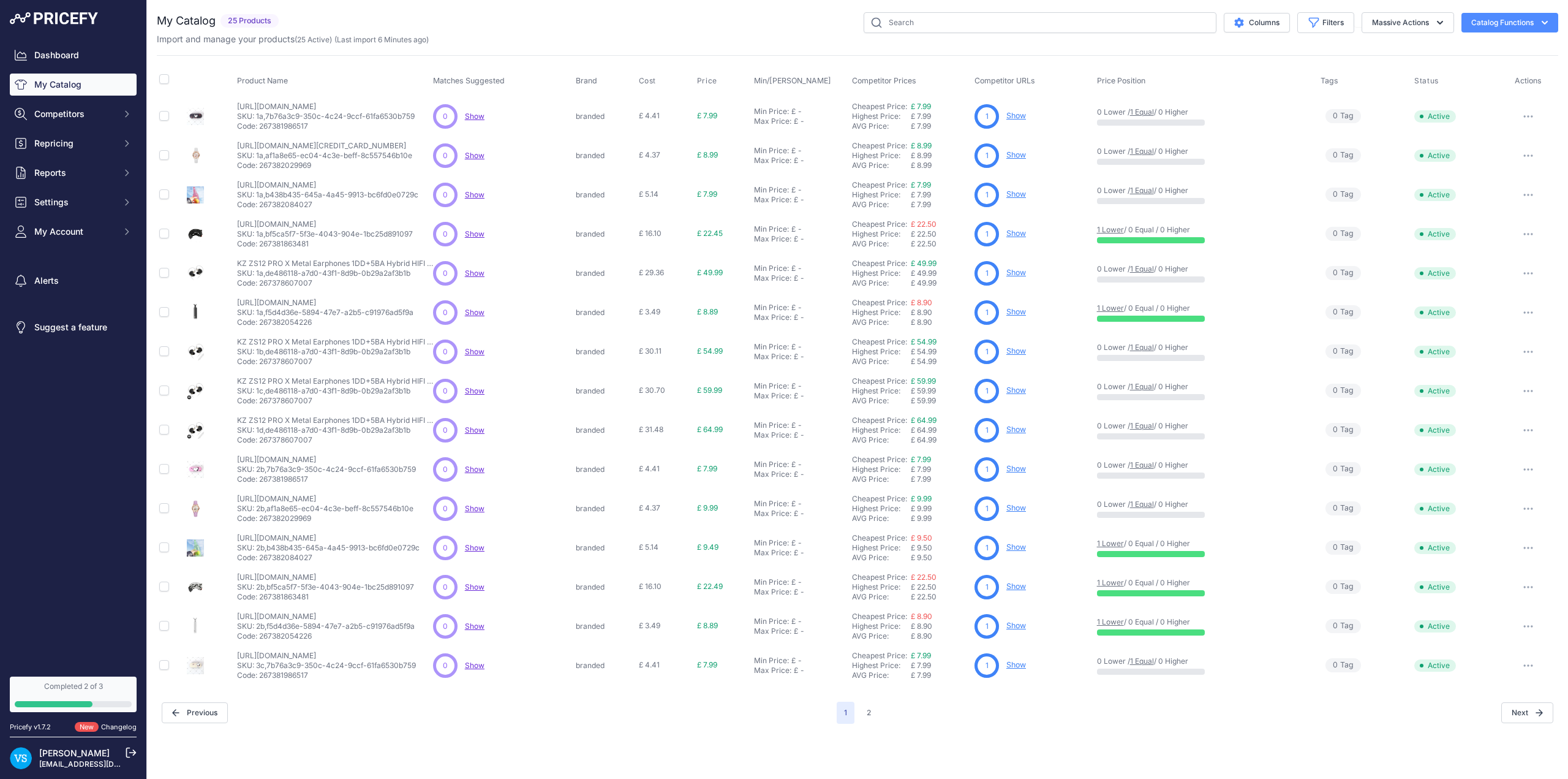
click at [871, 712] on button "2" at bounding box center [869, 713] width 19 height 22
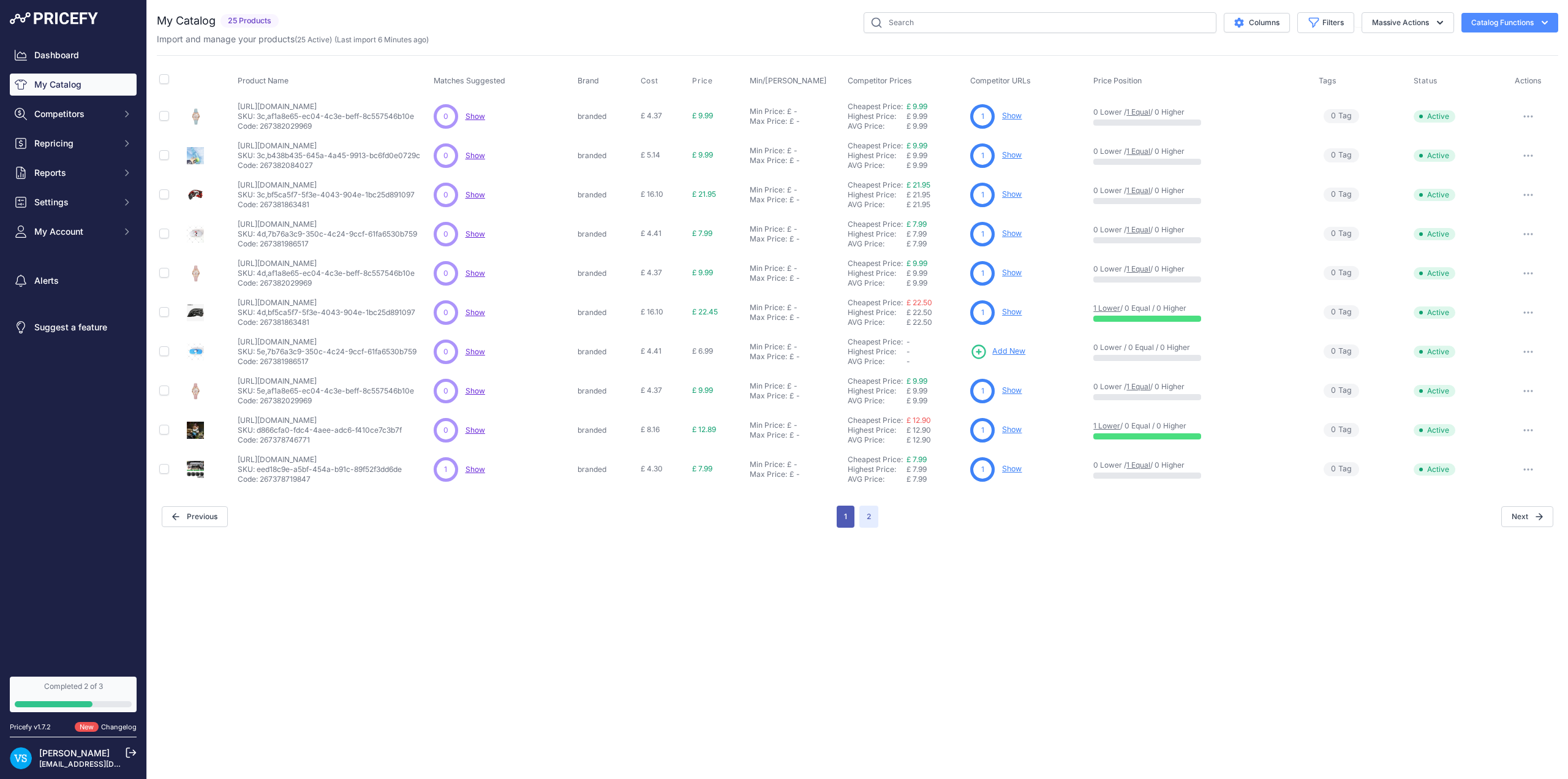
click at [839, 515] on button "1" at bounding box center [845, 517] width 18 height 22
